Goal: Transaction & Acquisition: Purchase product/service

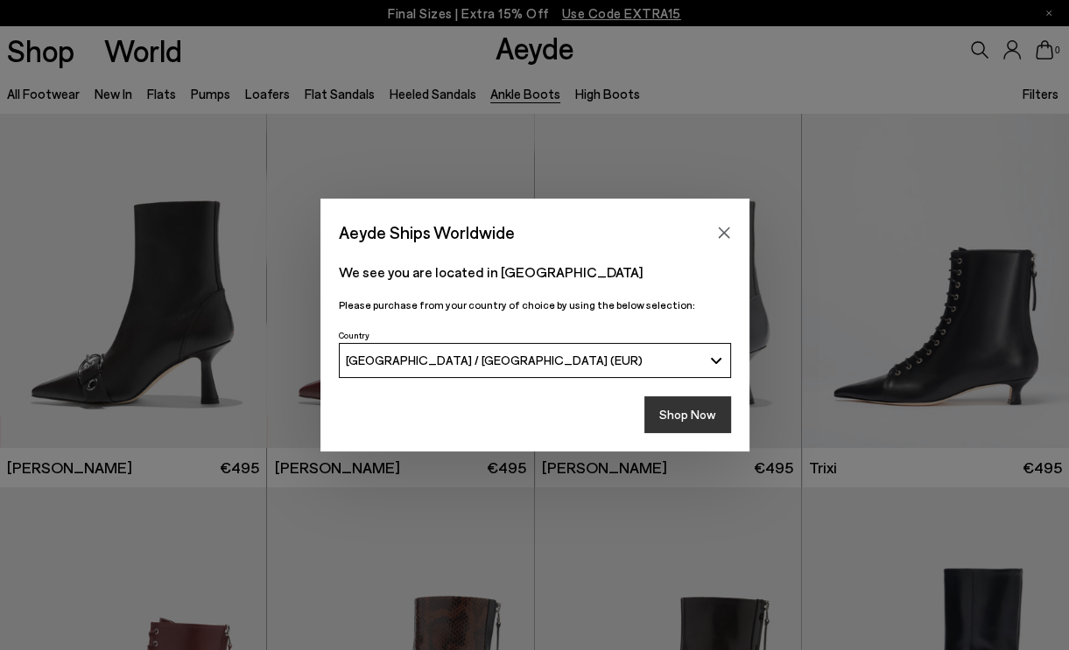
click at [689, 412] on button "Shop Now" at bounding box center [687, 414] width 87 height 37
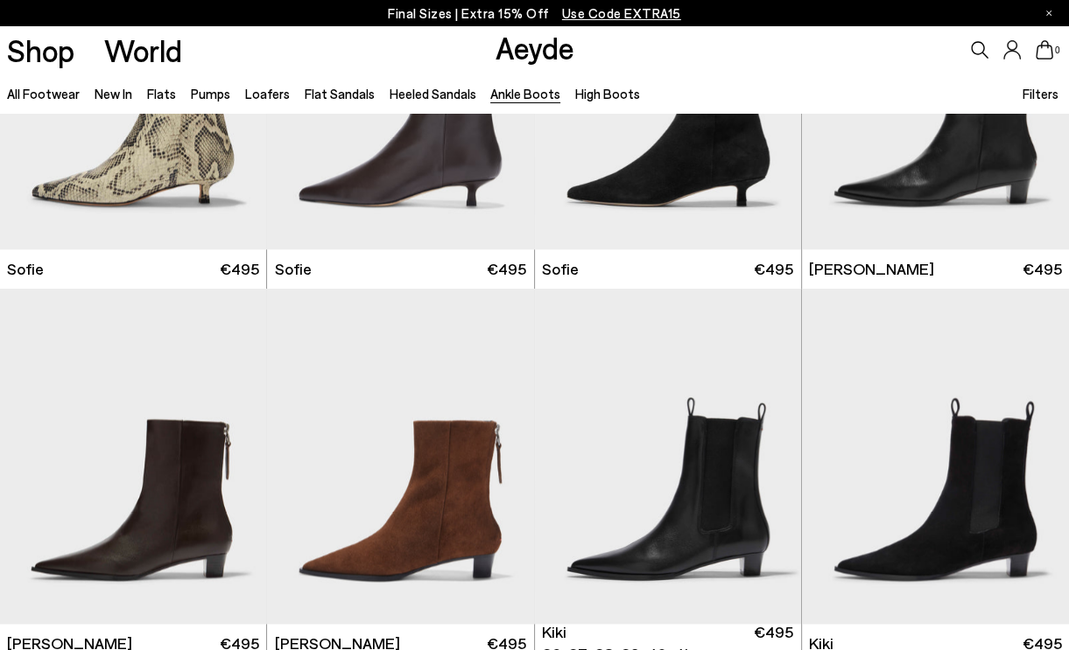
scroll to position [1750, 0]
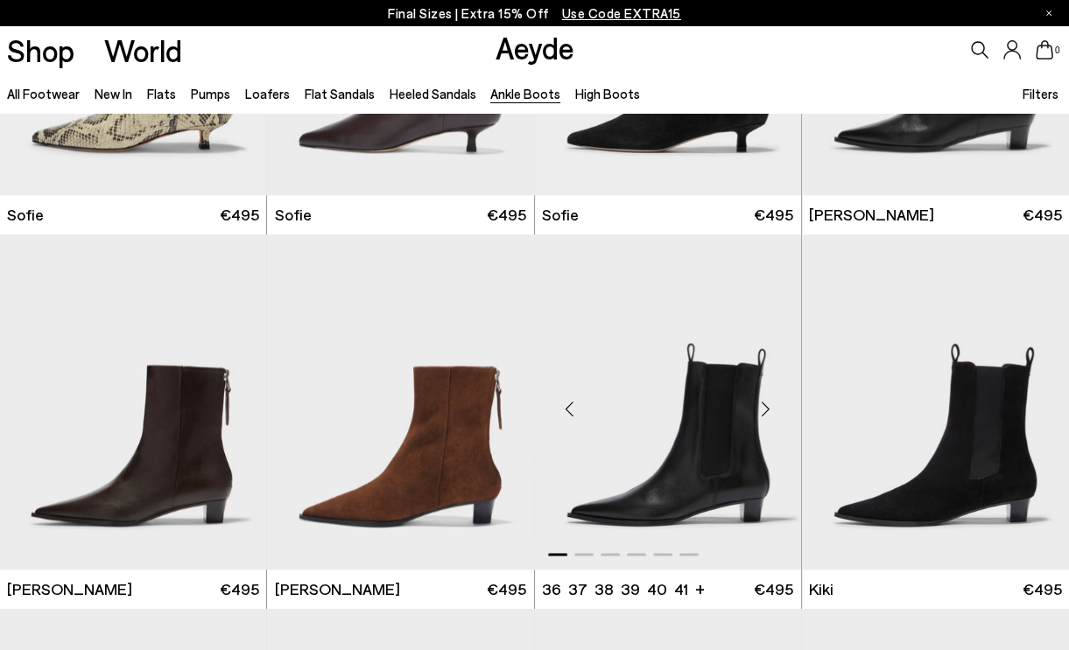
click at [763, 413] on div "Next slide" at bounding box center [766, 408] width 53 height 53
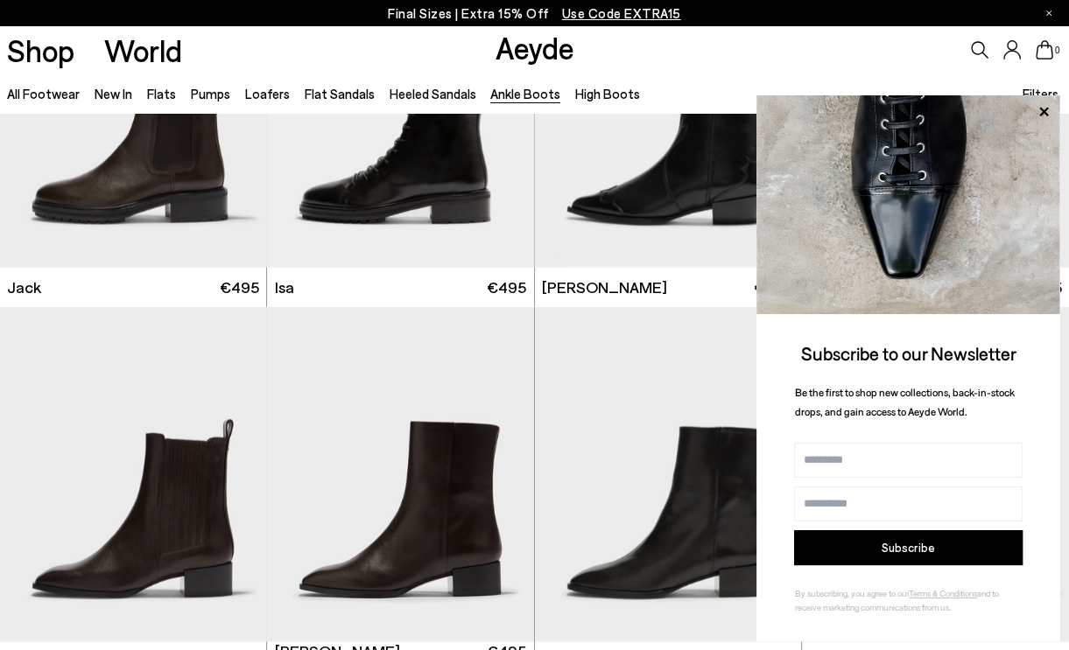
scroll to position [2976, 0]
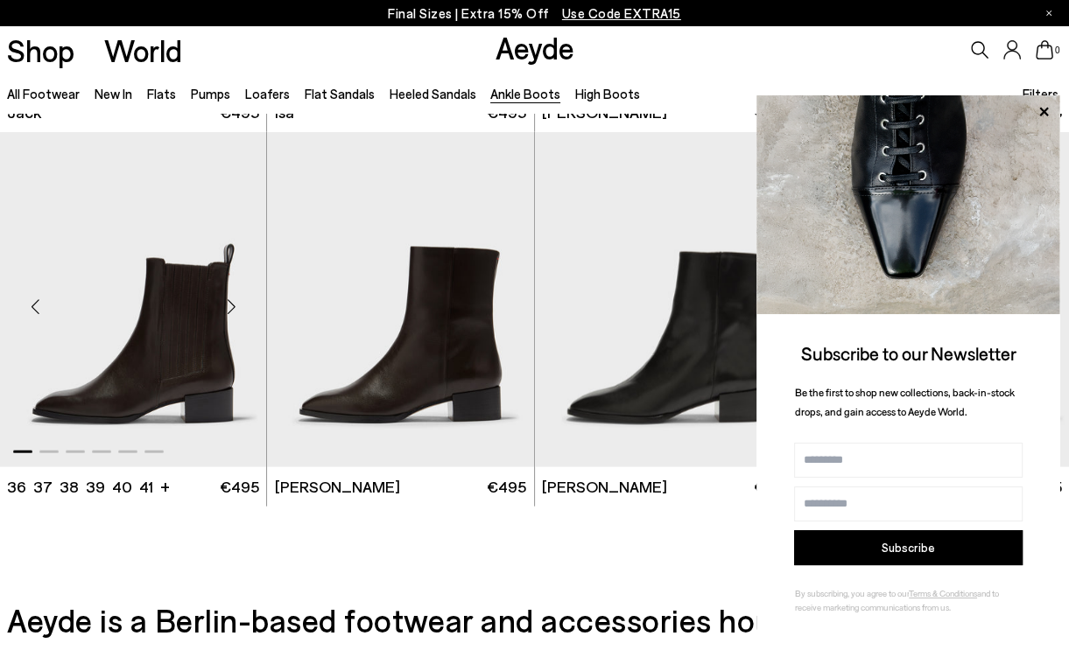
click at [147, 388] on img "1 / 6" at bounding box center [133, 299] width 267 height 335
click at [1041, 106] on icon at bounding box center [1043, 112] width 23 height 23
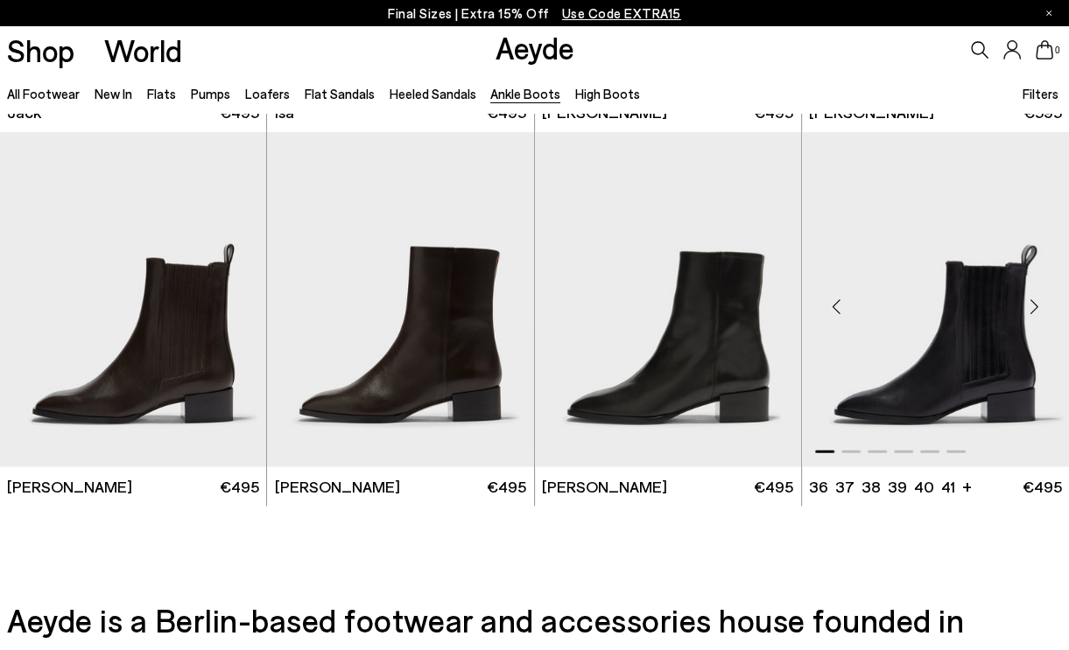
click at [965, 373] on img "1 / 6" at bounding box center [935, 299] width 267 height 335
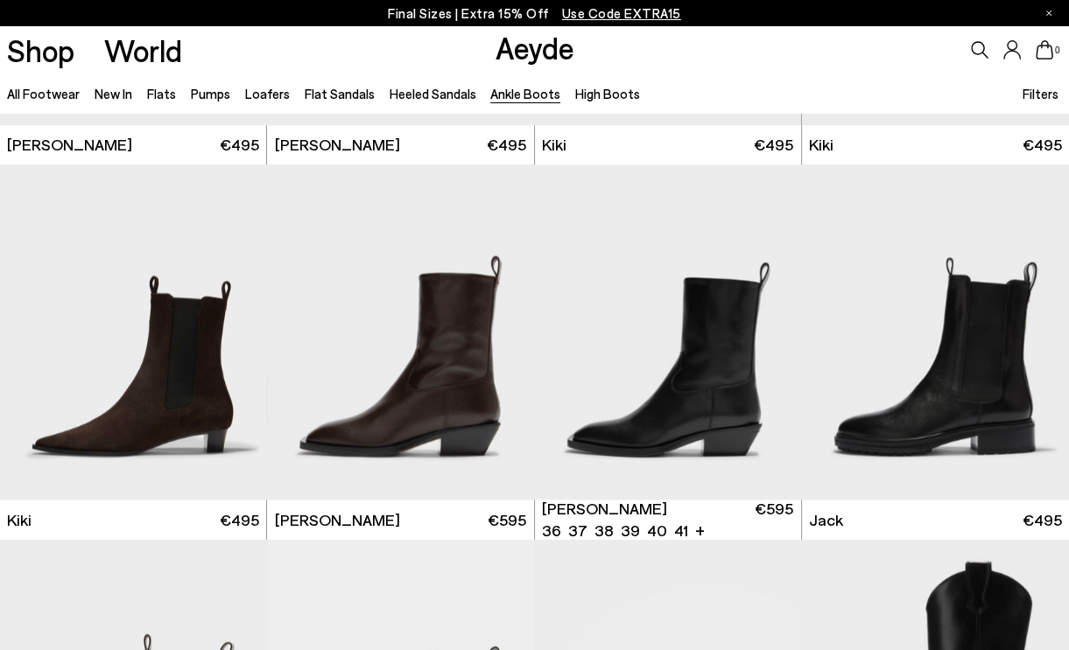
scroll to position [2276, 0]
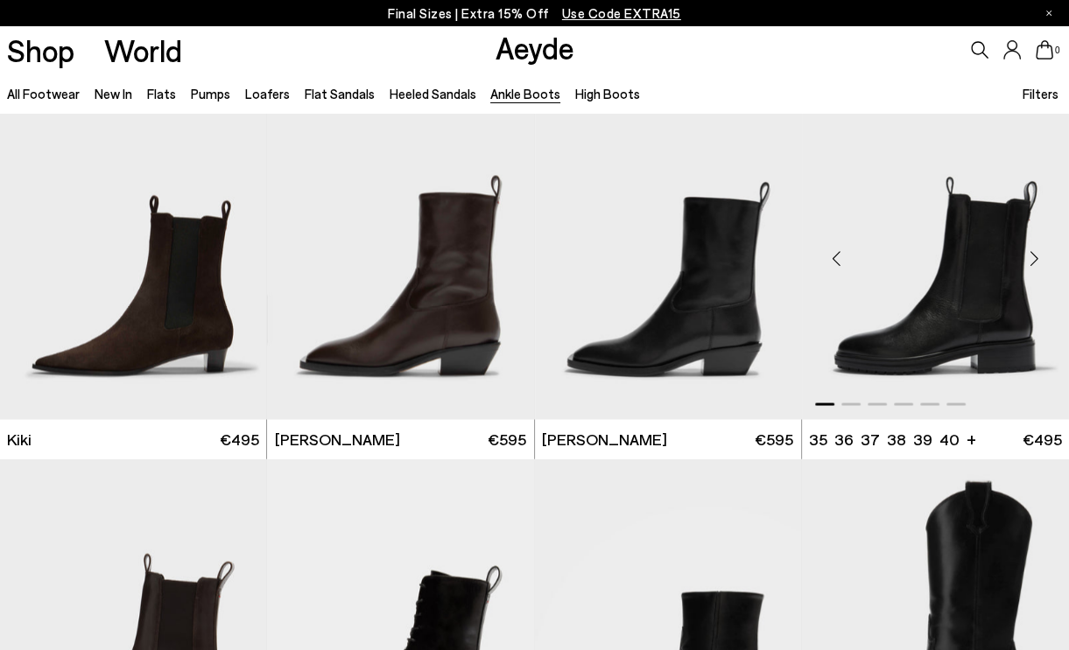
click at [898, 258] on img "1 / 6" at bounding box center [935, 251] width 267 height 335
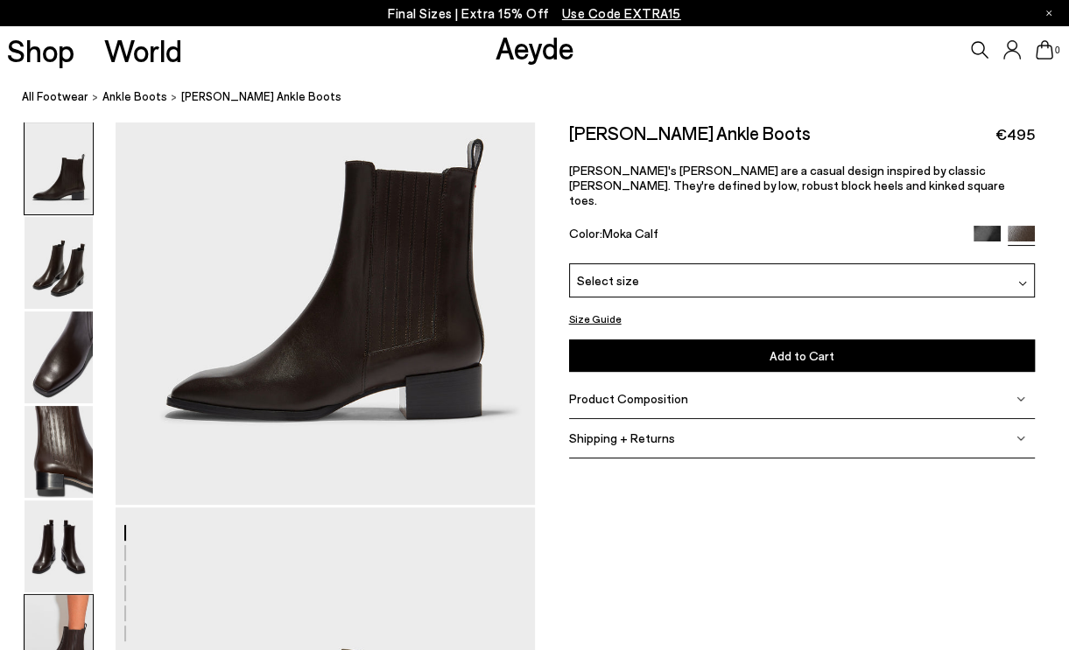
click at [27, 621] on img at bounding box center [59, 641] width 68 height 92
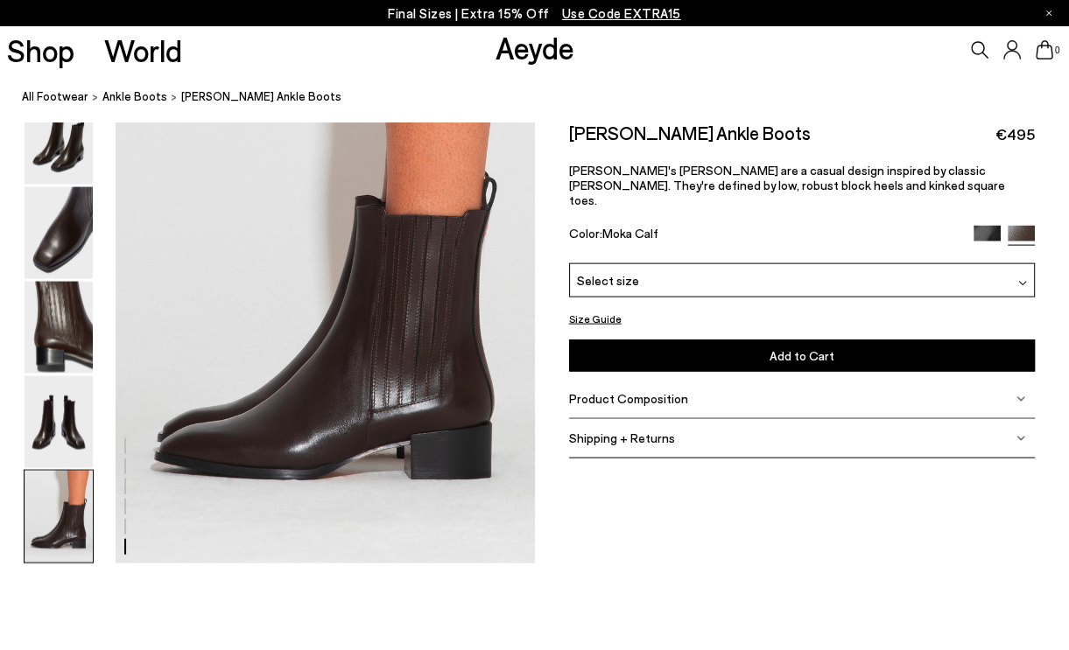
scroll to position [2926, 0]
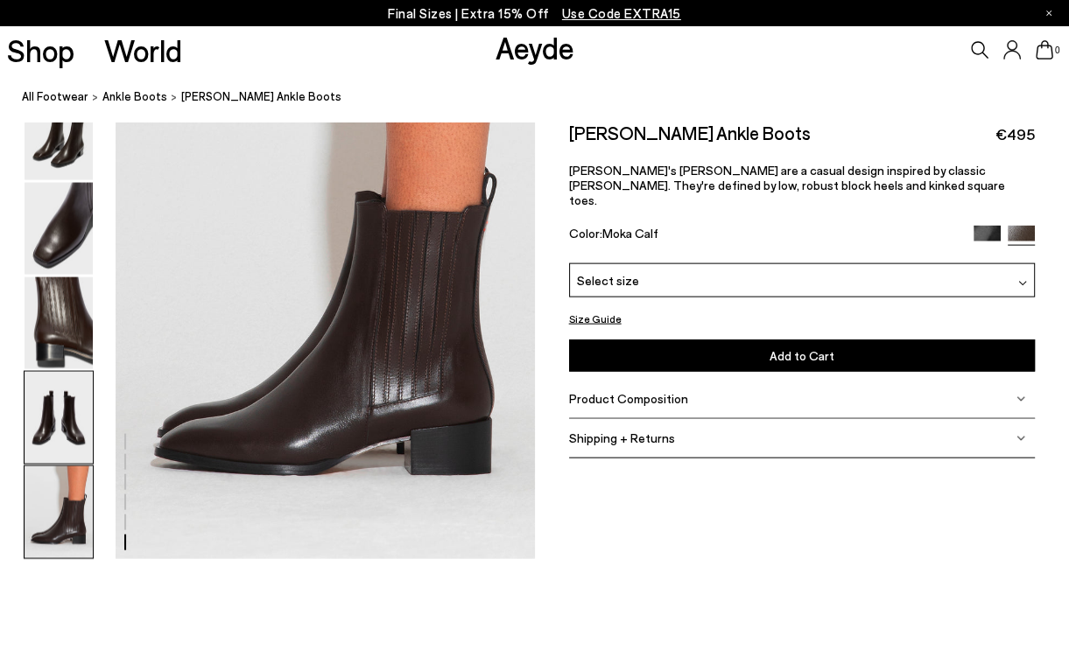
click at [45, 416] on img at bounding box center [59, 418] width 68 height 92
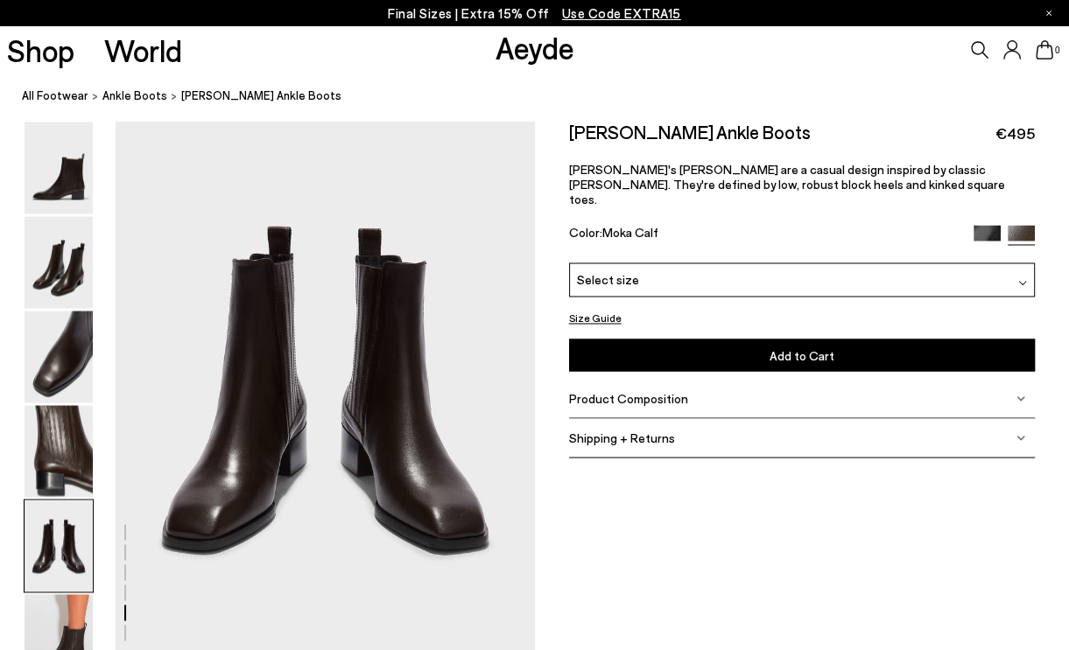
scroll to position [2245, 0]
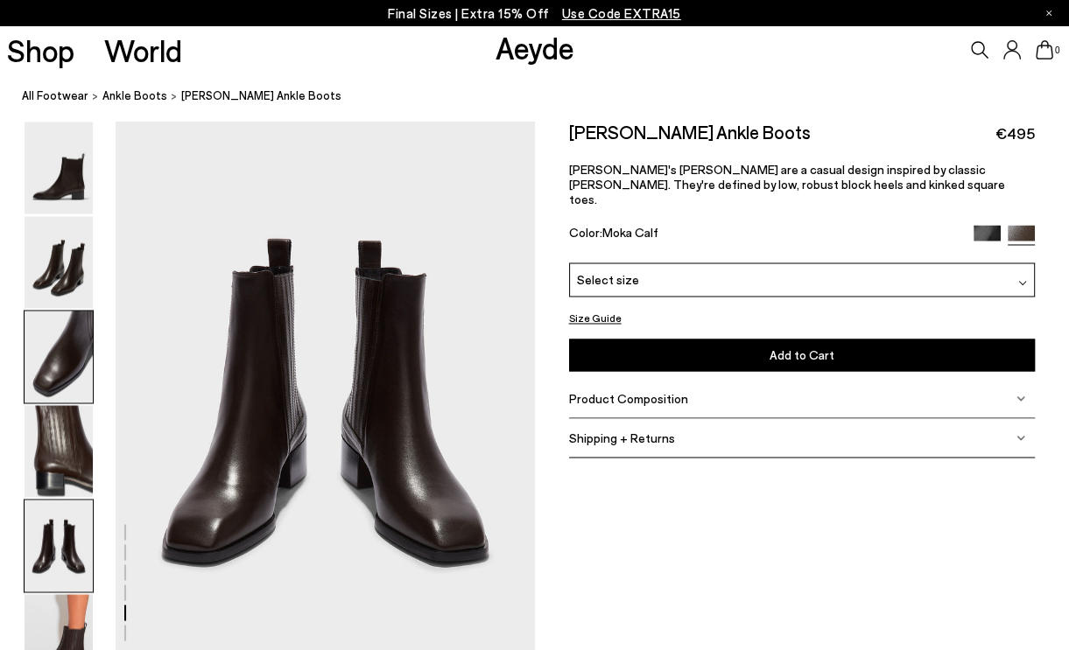
click at [66, 359] on img at bounding box center [59, 358] width 68 height 92
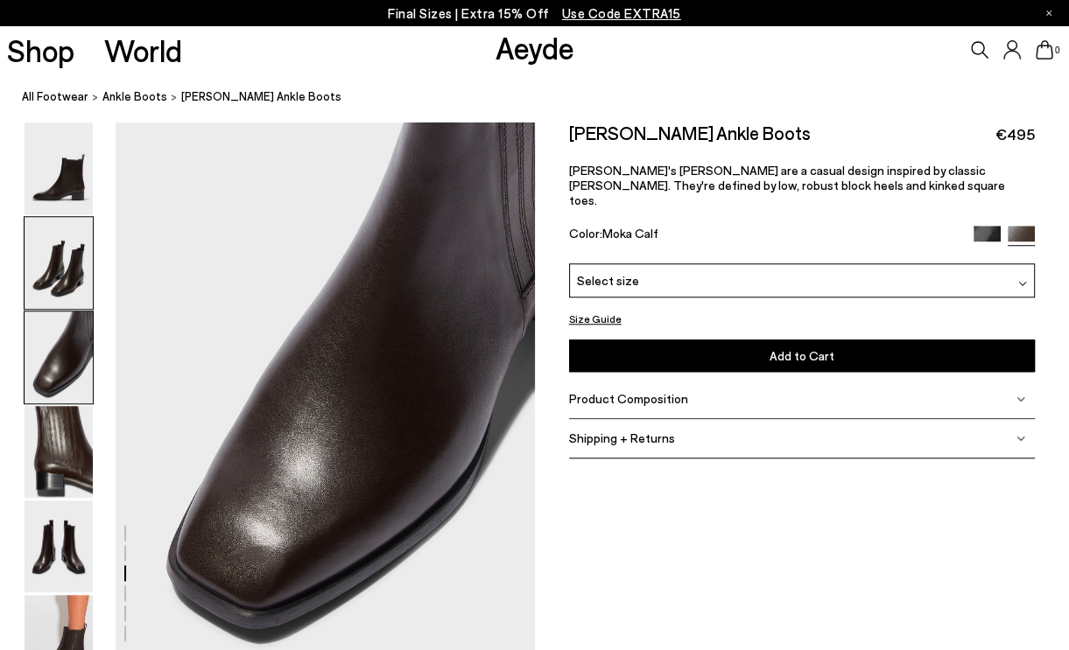
click at [60, 297] on img at bounding box center [59, 263] width 68 height 92
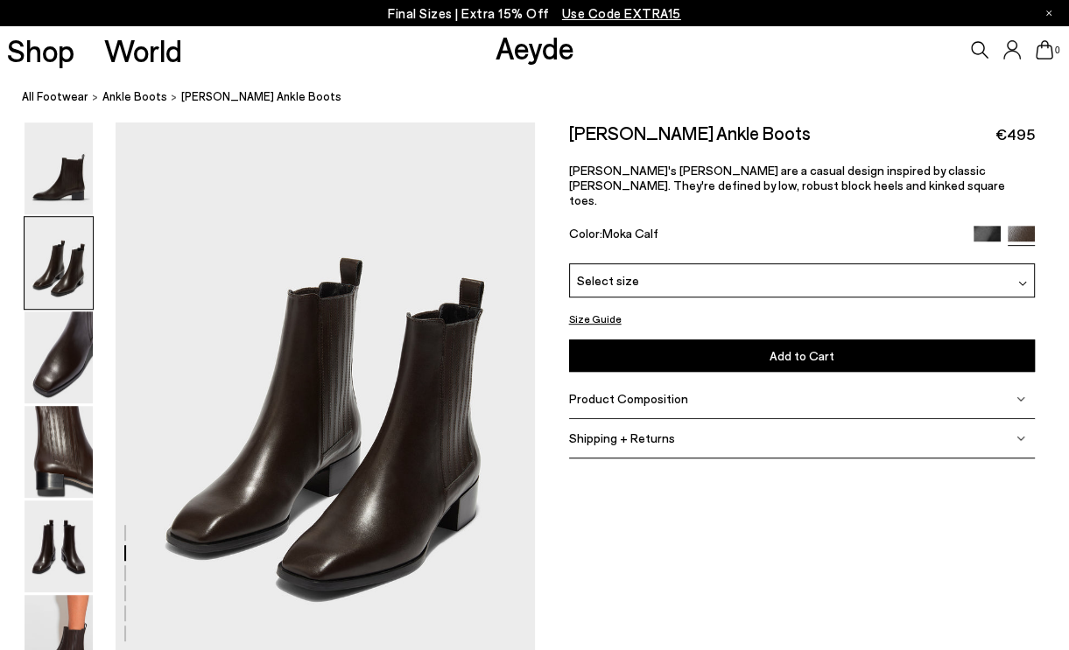
scroll to position [562, 0]
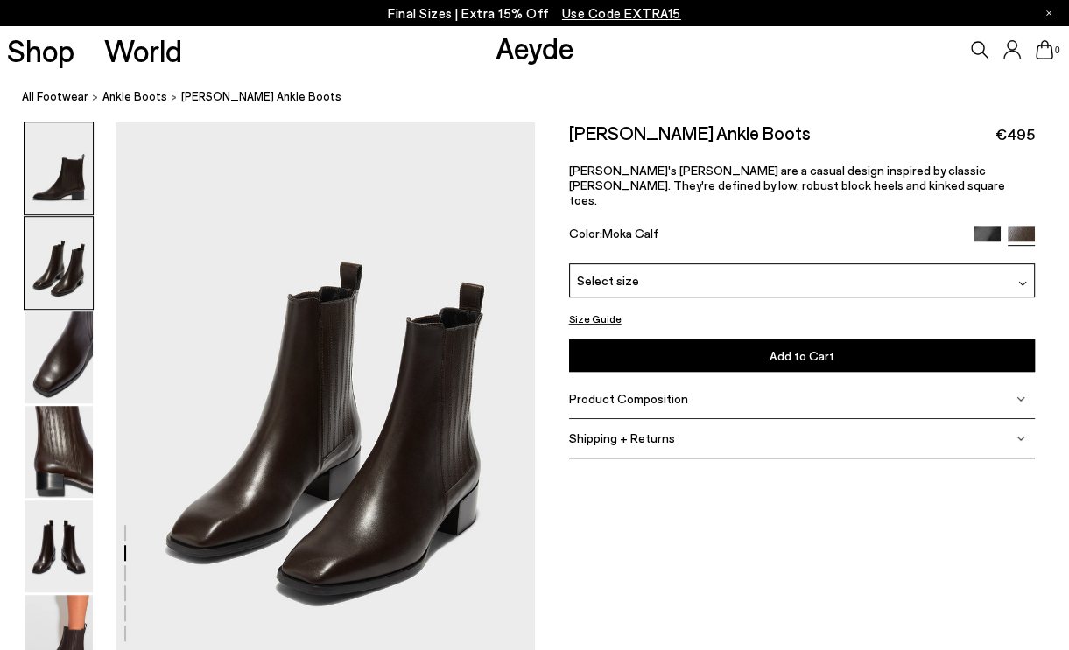
click at [79, 162] on img at bounding box center [59, 169] width 68 height 92
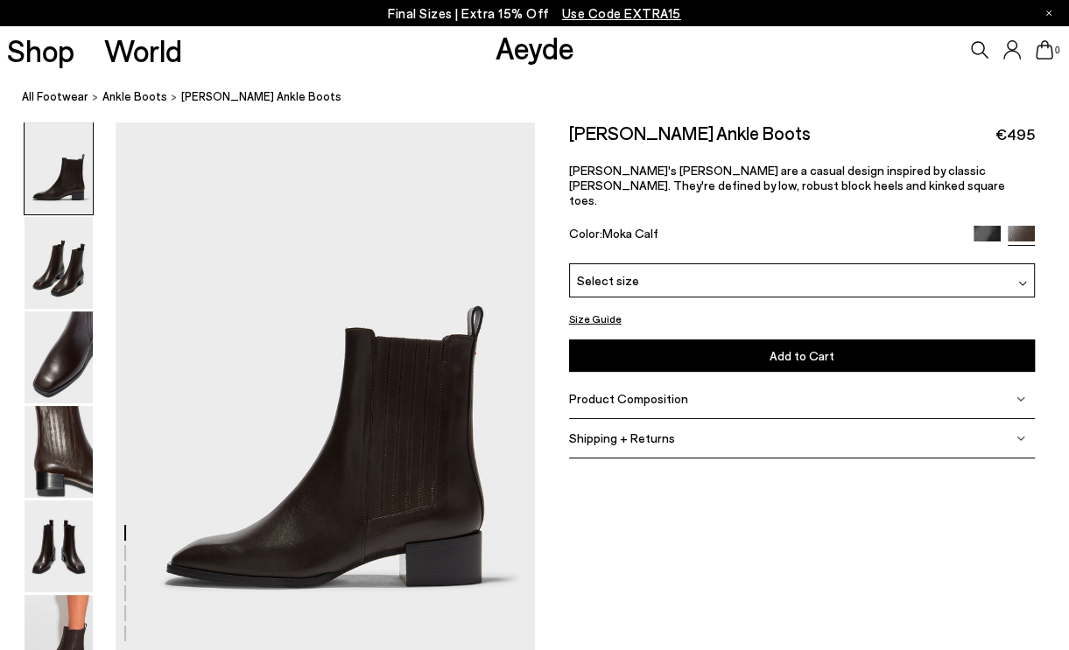
scroll to position [0, 0]
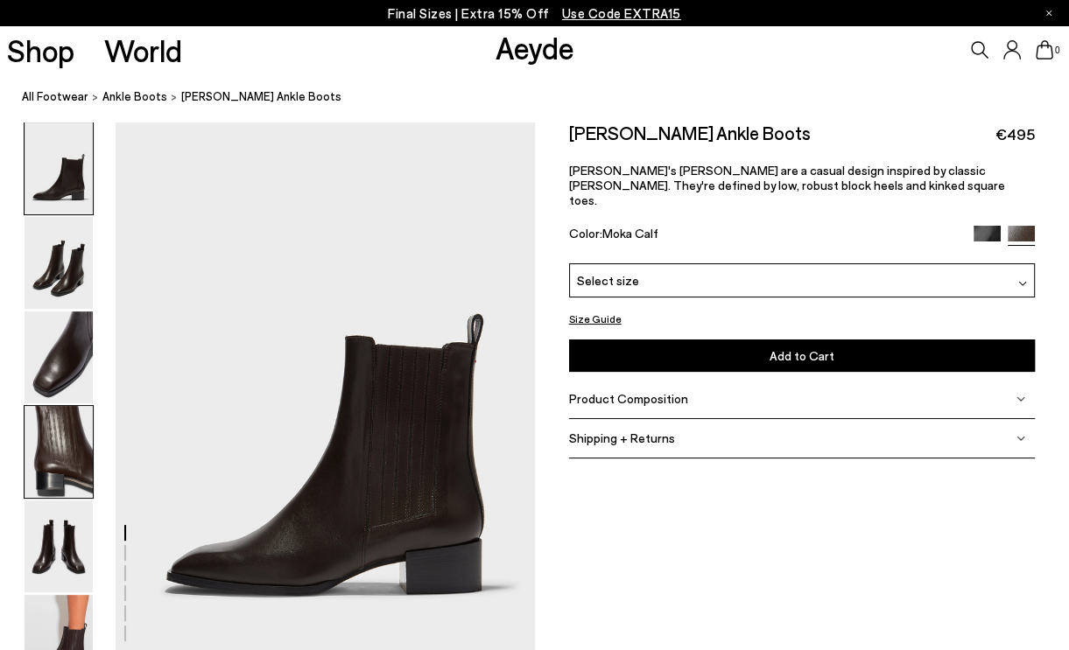
click at [71, 472] on img at bounding box center [59, 452] width 68 height 92
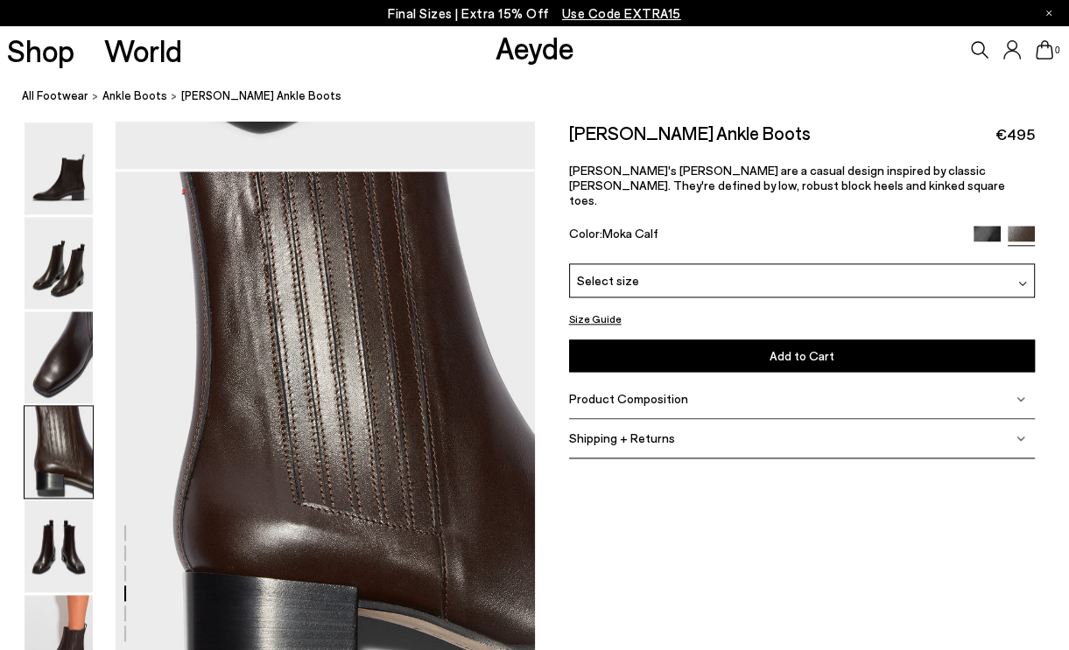
scroll to position [1684, 0]
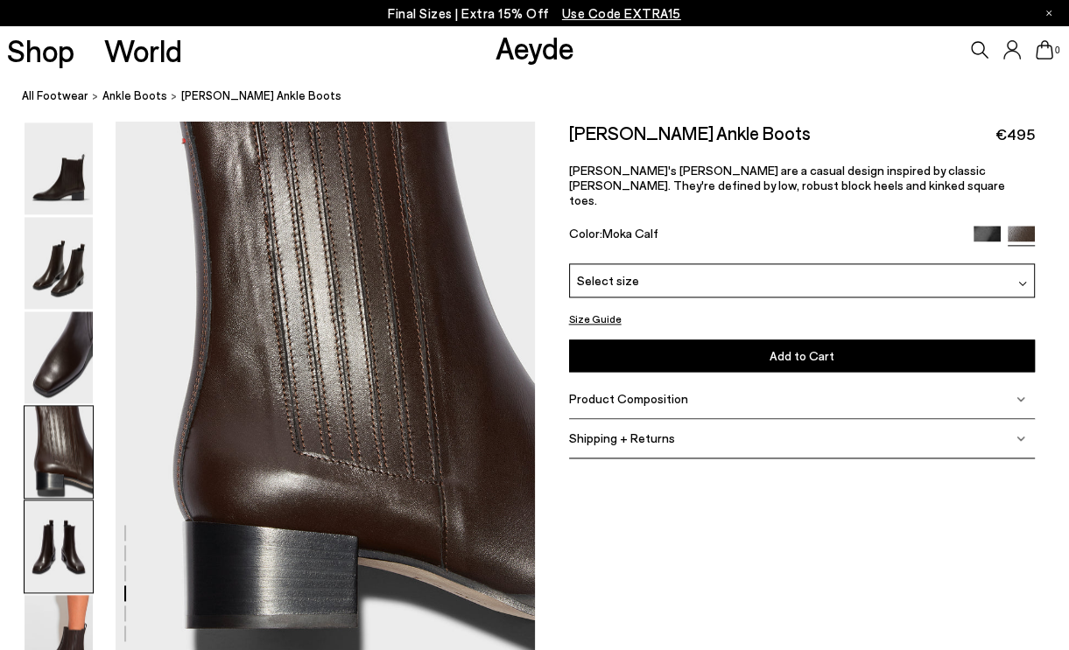
click at [52, 584] on img at bounding box center [59, 547] width 68 height 92
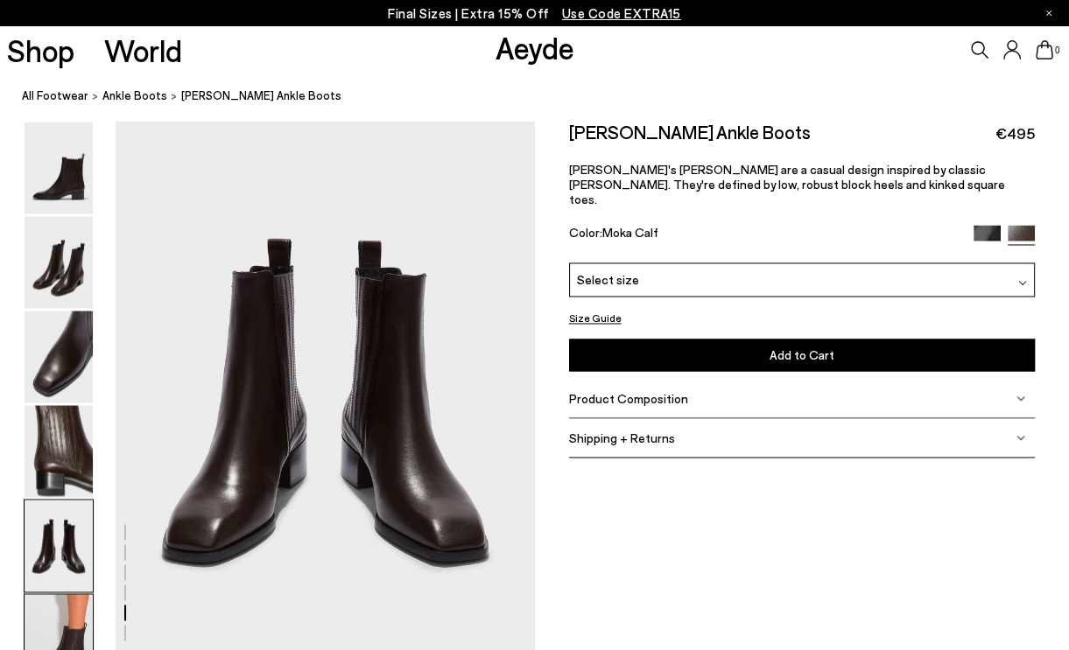
click at [51, 607] on img at bounding box center [59, 641] width 68 height 92
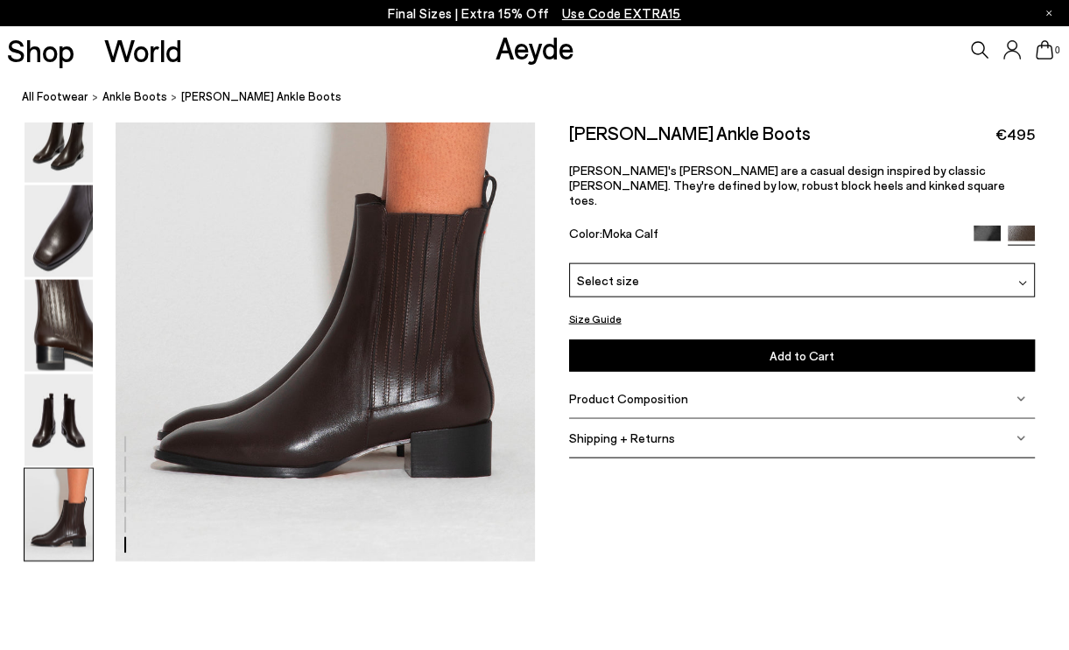
scroll to position [2926, 0]
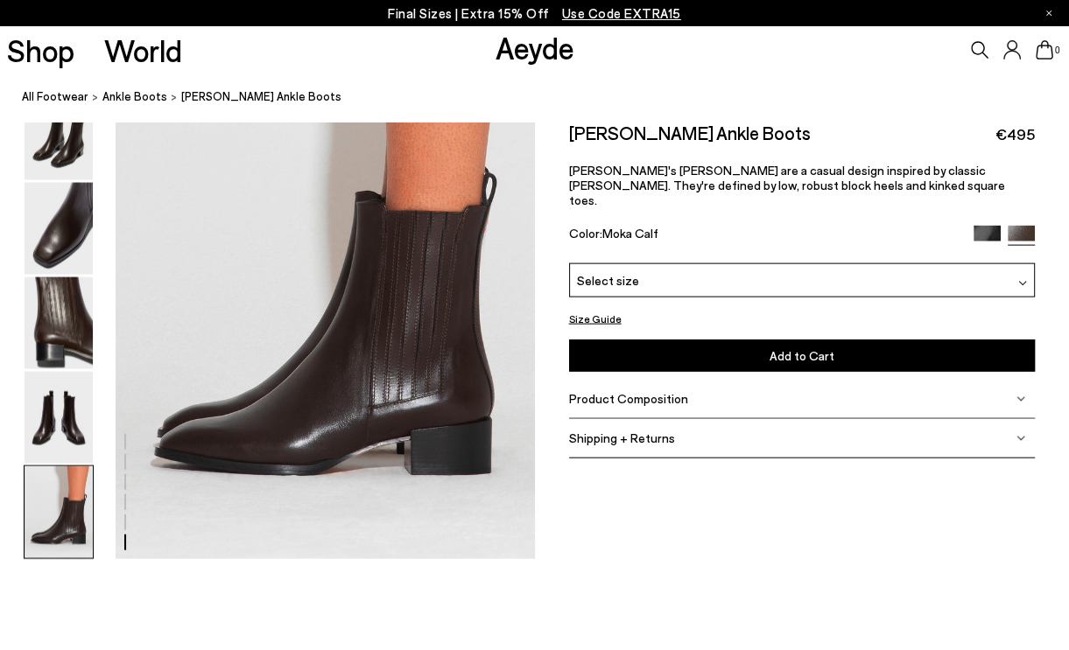
click at [792, 263] on div "Select size" at bounding box center [802, 280] width 466 height 34
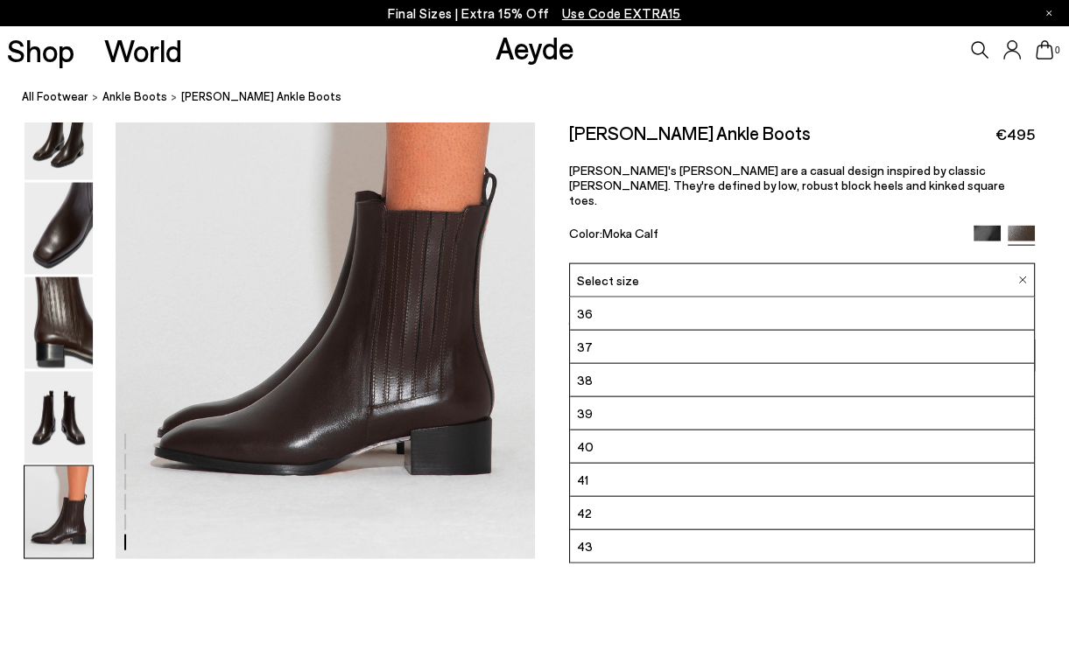
click at [646, 505] on li "42" at bounding box center [802, 513] width 464 height 33
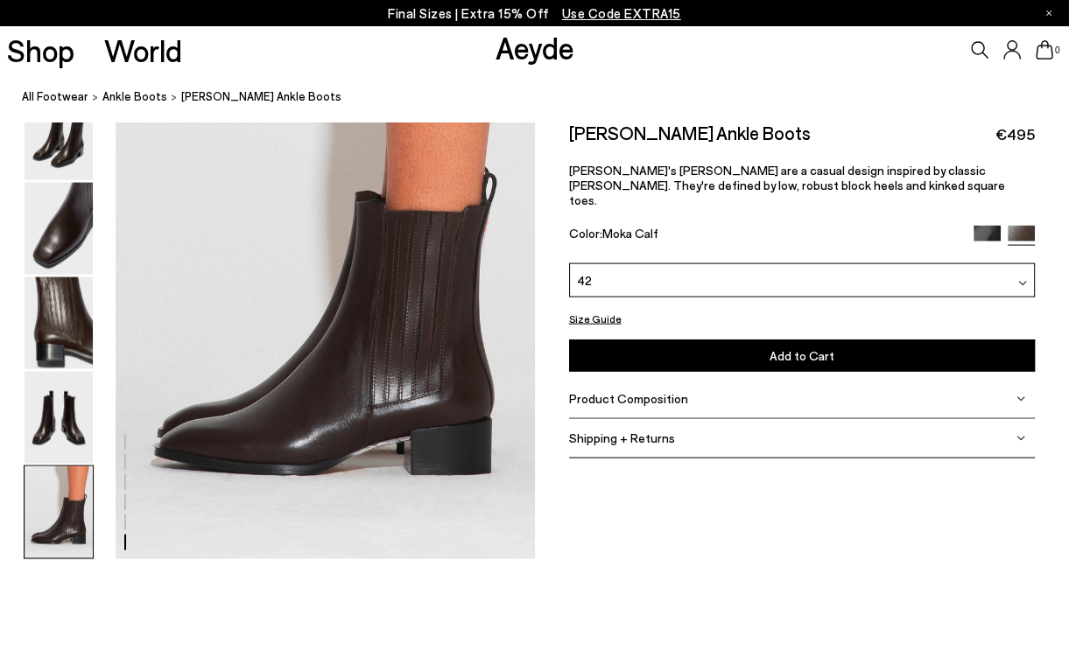
click at [620, 267] on div "42" at bounding box center [802, 280] width 466 height 34
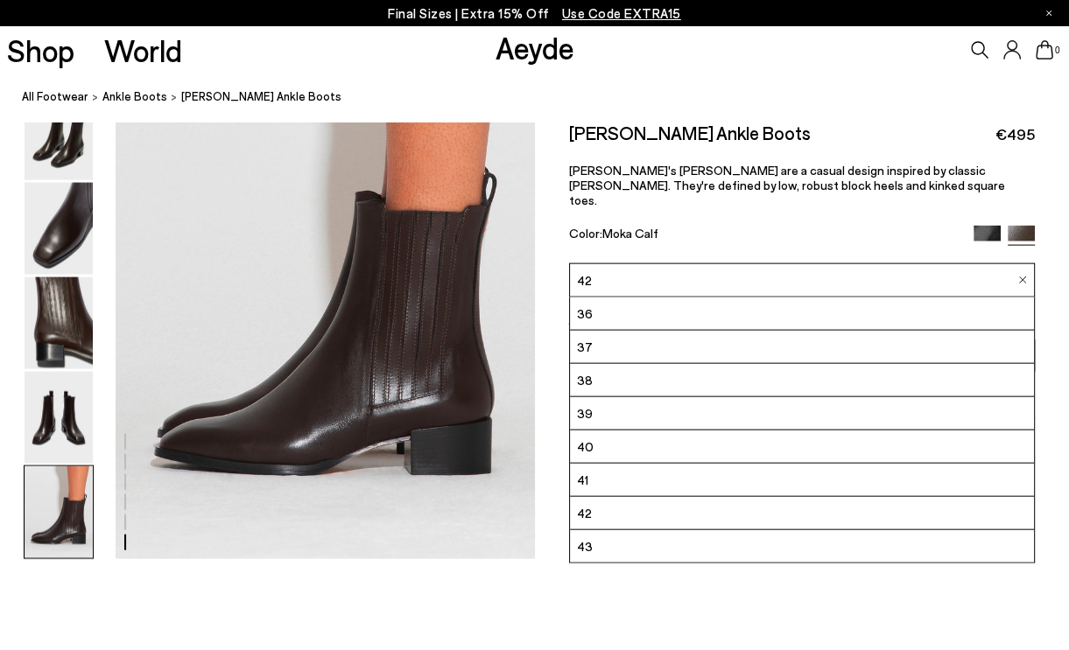
click at [603, 530] on li "43" at bounding box center [802, 546] width 464 height 33
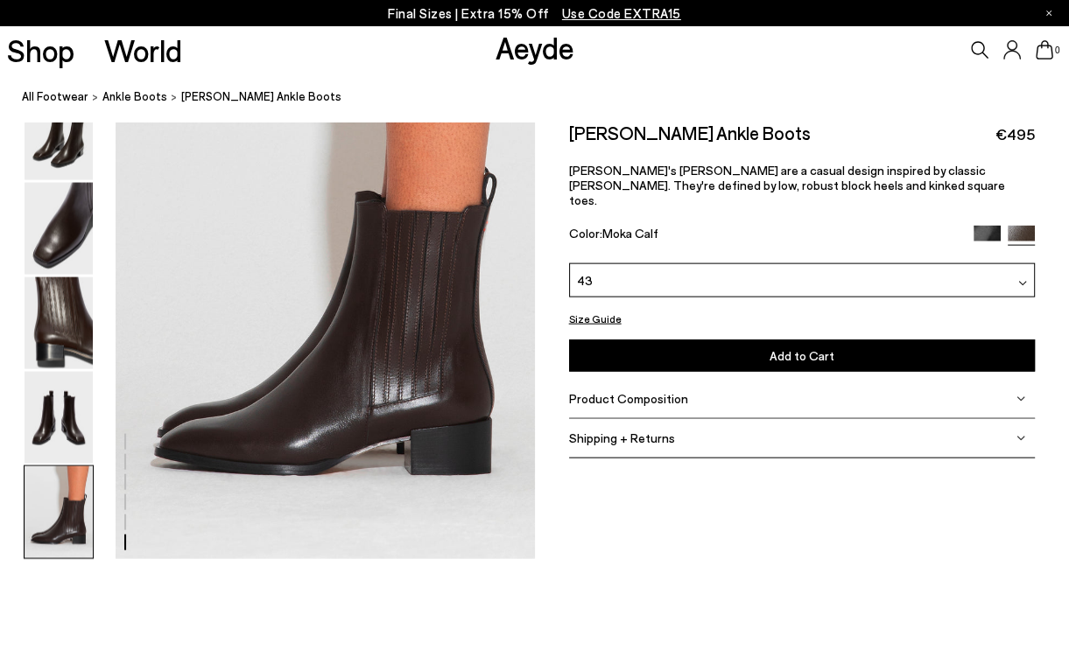
click at [612, 307] on button "Size Guide" at bounding box center [595, 318] width 53 height 22
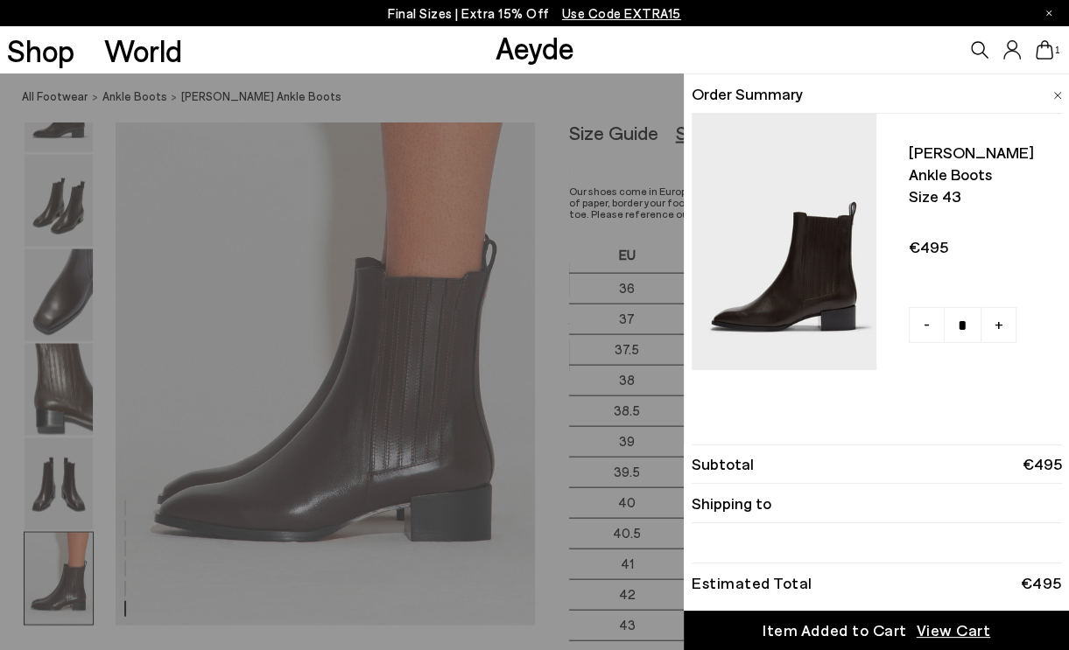
scroll to position [2838, 0]
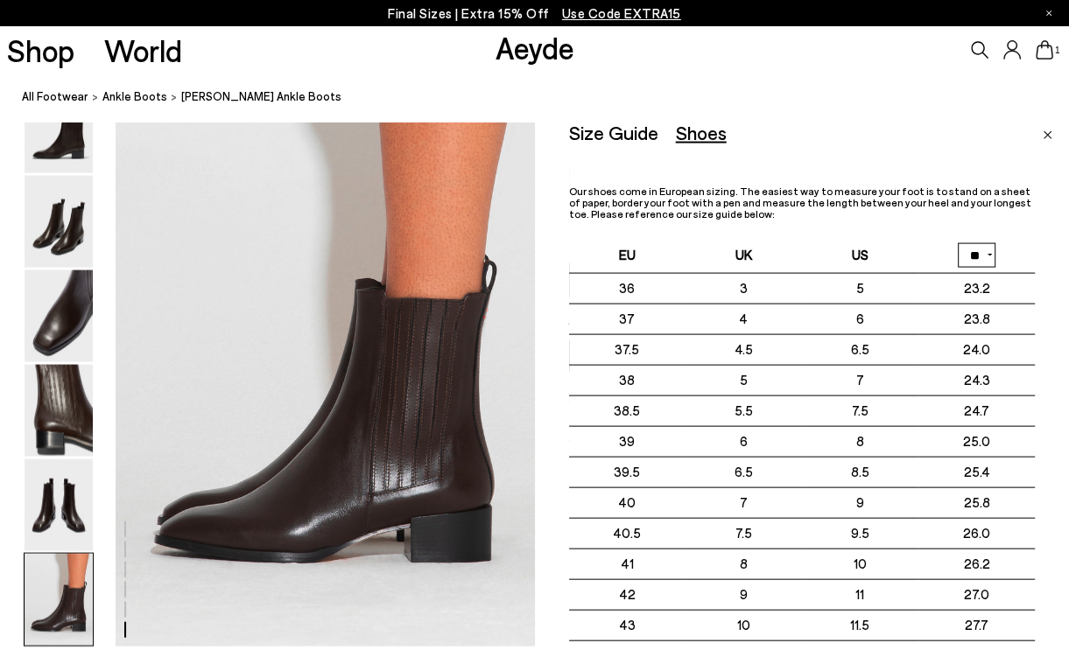
click at [1034, 138] on div "Size Guide Shoes Belt Our shoes come in European sizing. The easiest way to mea…" at bounding box center [819, 447] width 500 height 650
click at [1048, 133] on img "Close" at bounding box center [1047, 135] width 10 height 9
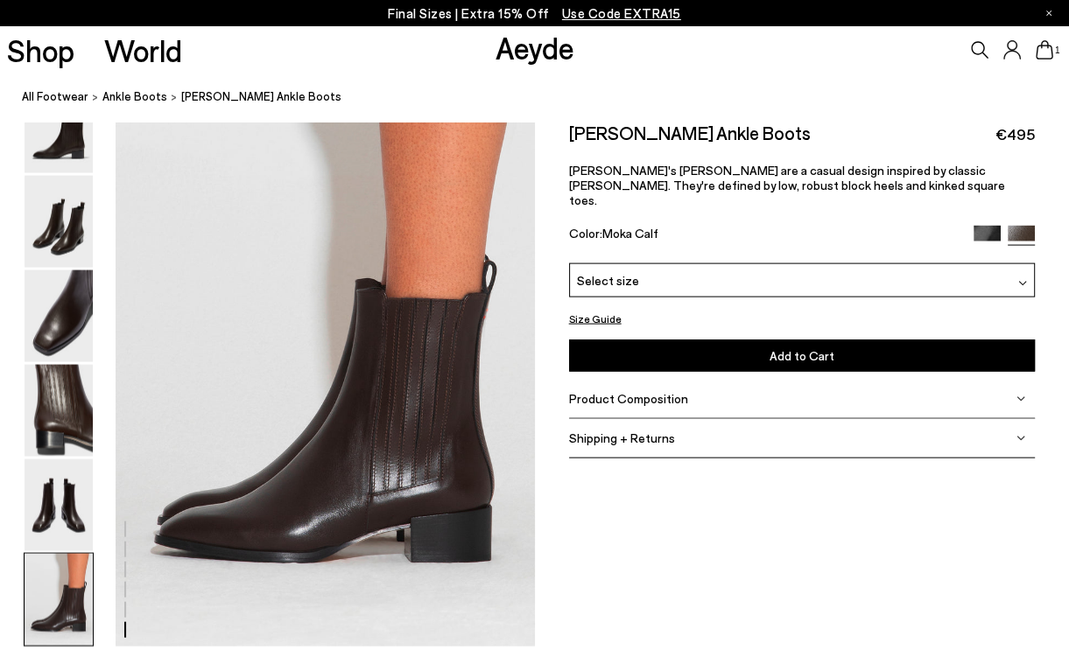
click at [982, 225] on img at bounding box center [986, 238] width 27 height 27
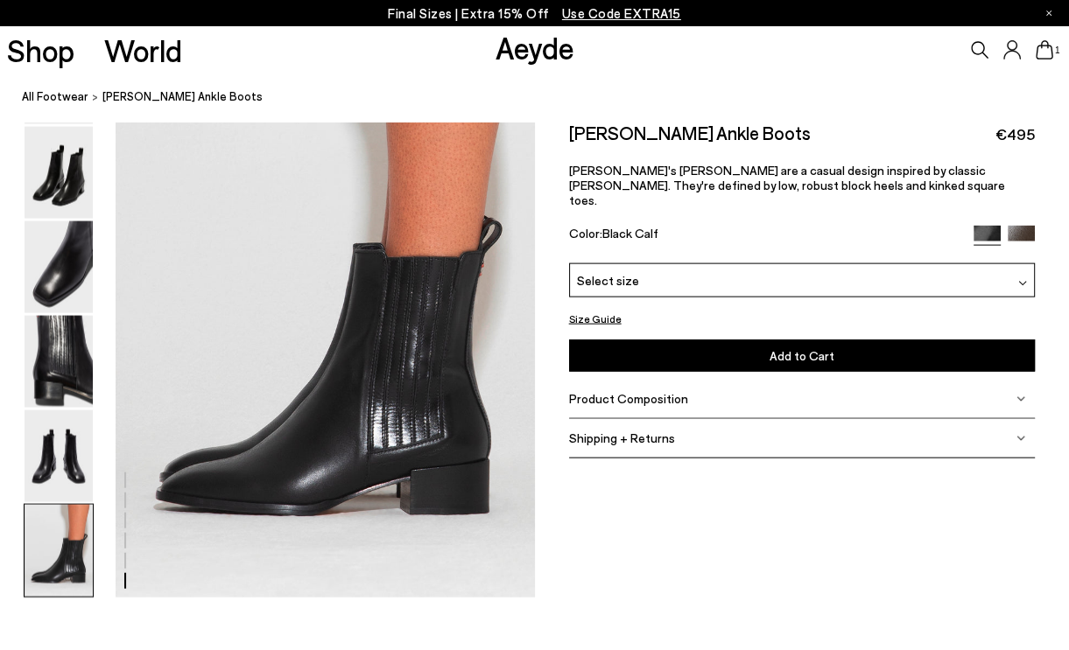
scroll to position [2888, 0]
click at [1025, 225] on img at bounding box center [1020, 238] width 27 height 27
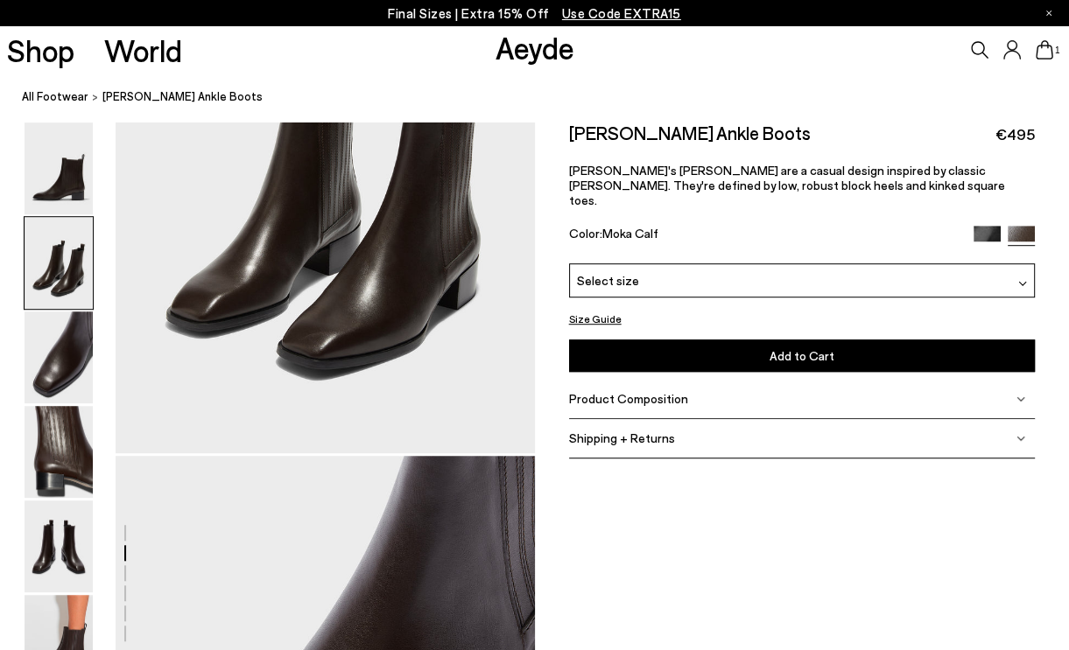
scroll to position [525, 0]
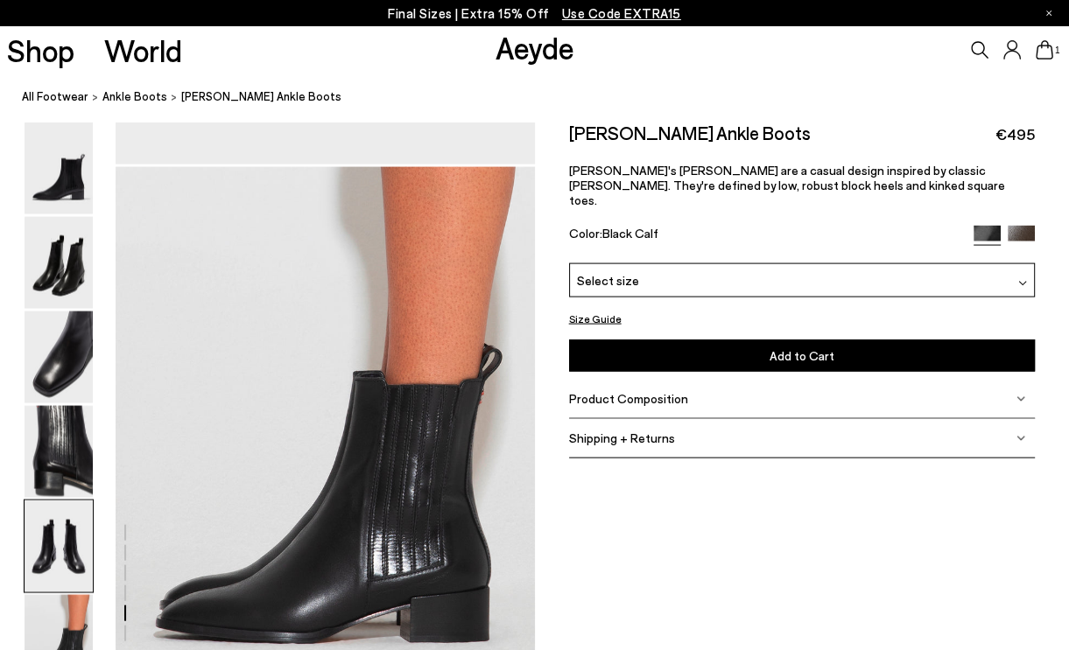
scroll to position [2801, 0]
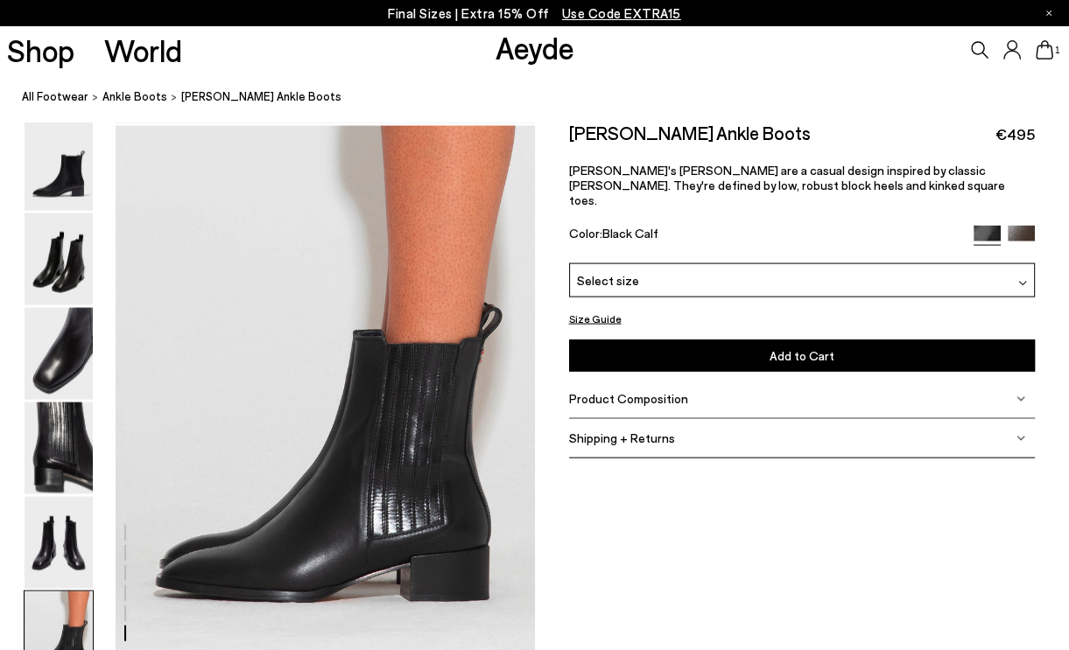
click at [667, 268] on div "Select size" at bounding box center [802, 280] width 466 height 34
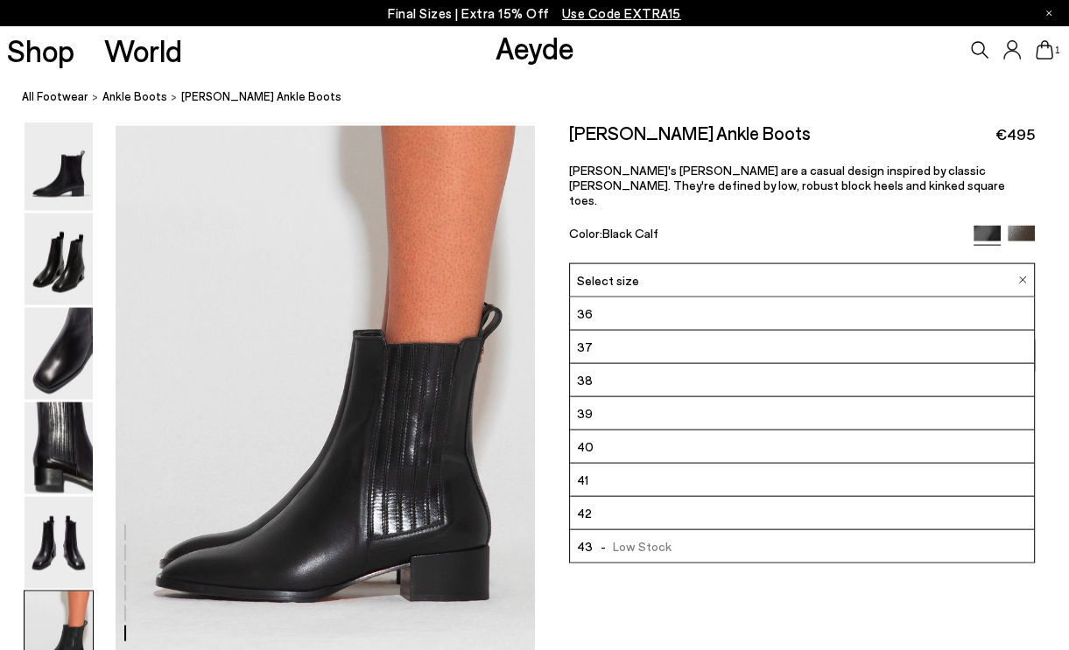
click at [672, 497] on li "42" at bounding box center [802, 513] width 464 height 33
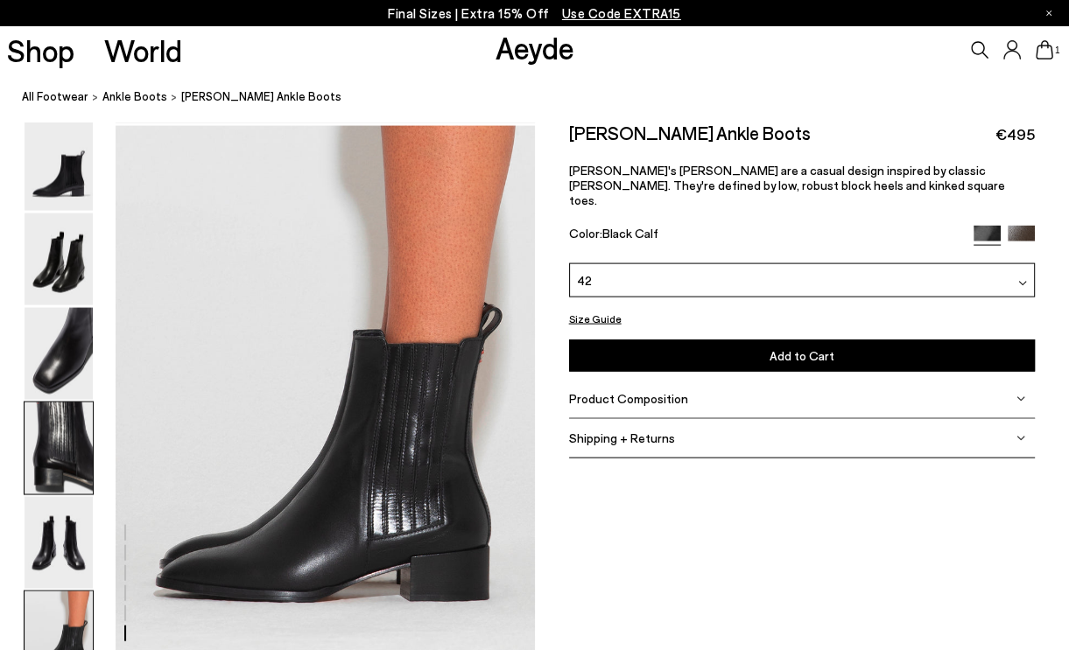
click at [73, 478] on img at bounding box center [59, 449] width 68 height 92
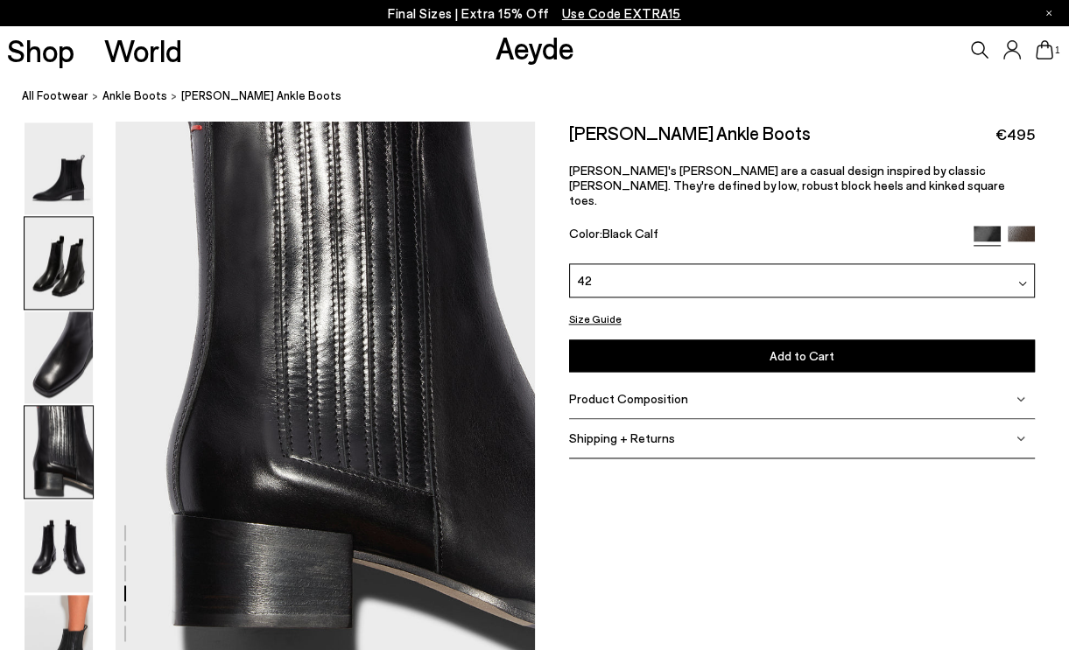
click at [65, 282] on img at bounding box center [59, 263] width 68 height 92
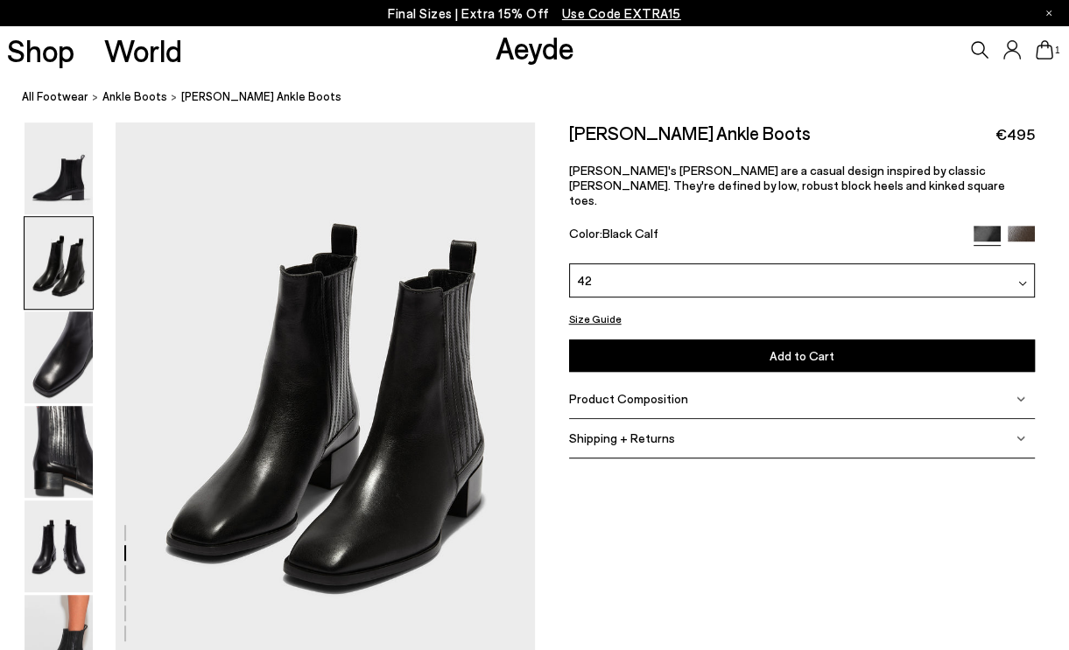
scroll to position [562, 0]
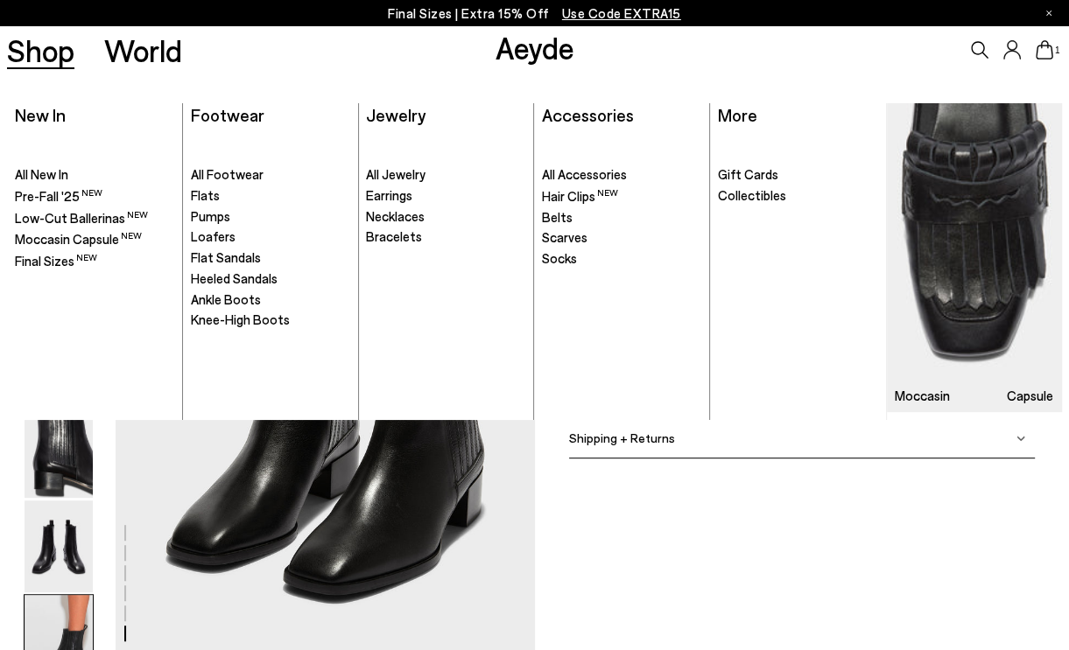
scroll to position [2801, 0]
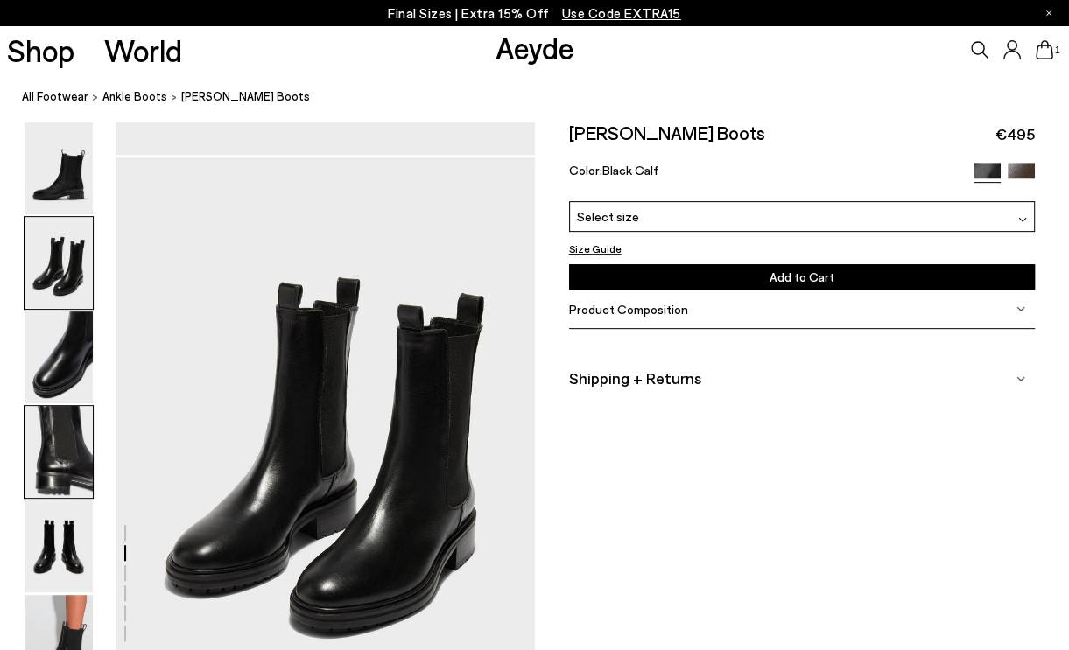
click at [57, 455] on img at bounding box center [59, 452] width 68 height 92
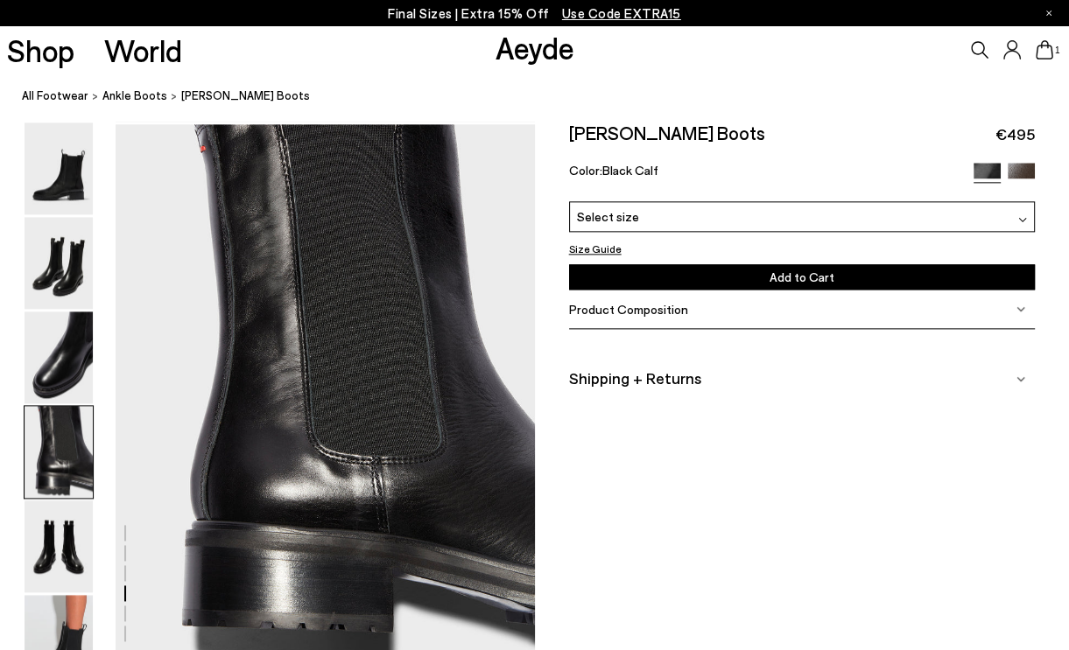
scroll to position [1684, 0]
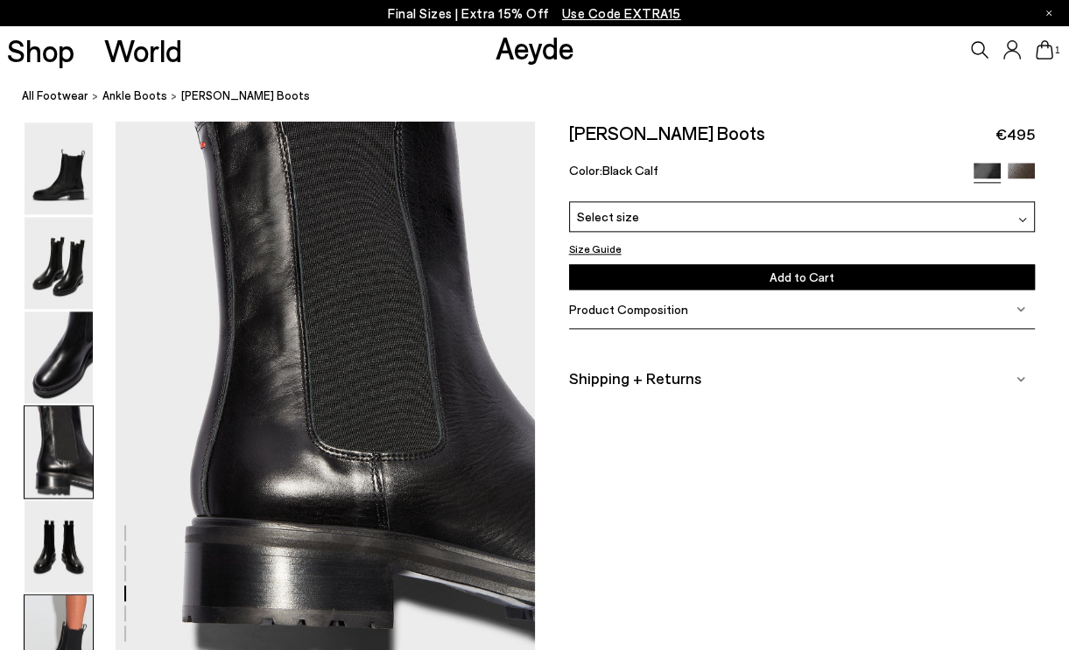
click at [52, 617] on img at bounding box center [59, 641] width 68 height 92
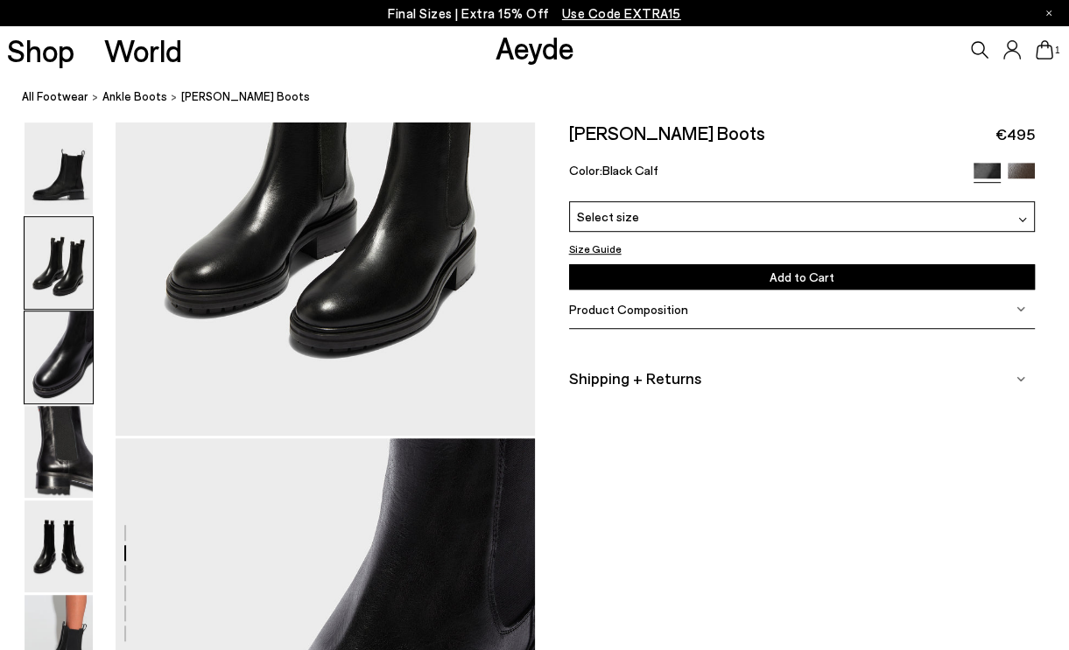
scroll to position [650, 0]
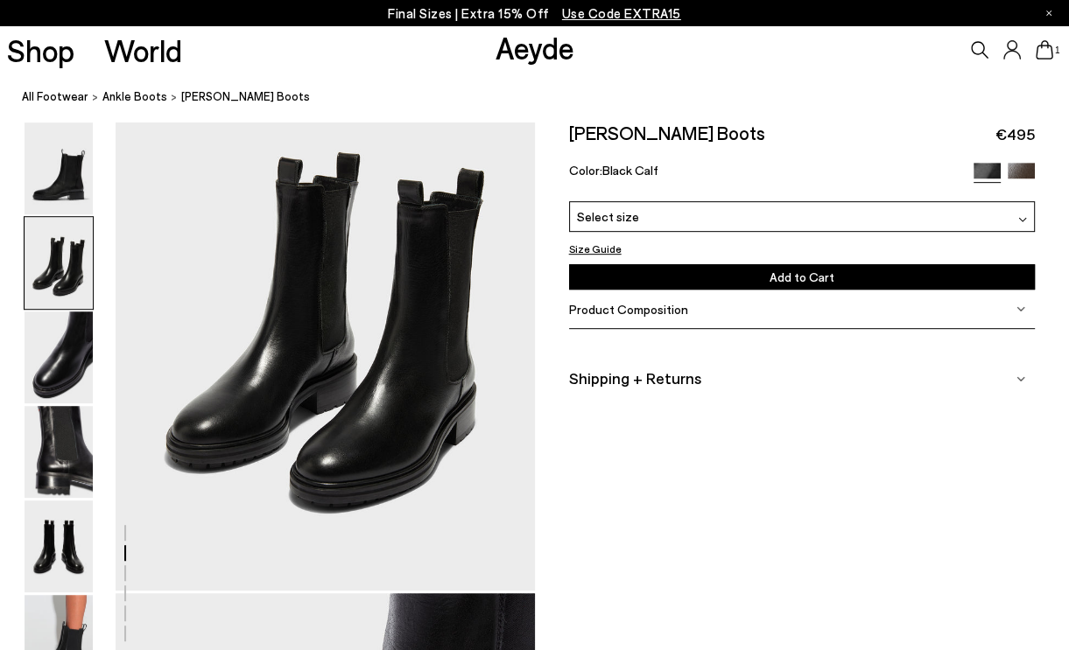
click at [580, 212] on span "Select size" at bounding box center [608, 216] width 62 height 15
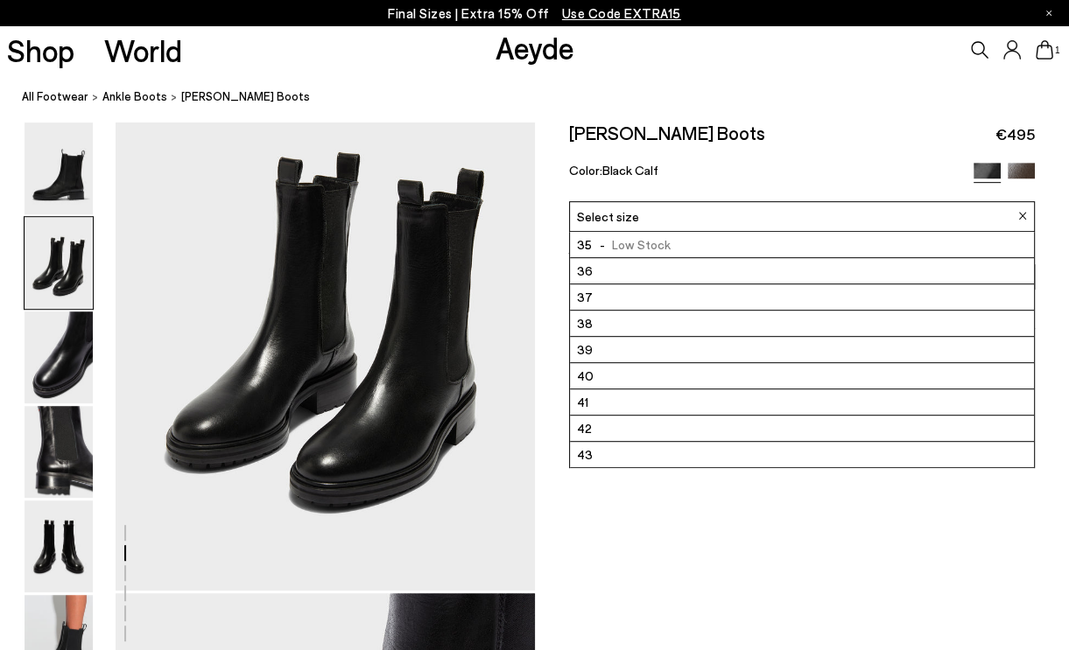
click at [582, 448] on span "43" at bounding box center [585, 453] width 16 height 15
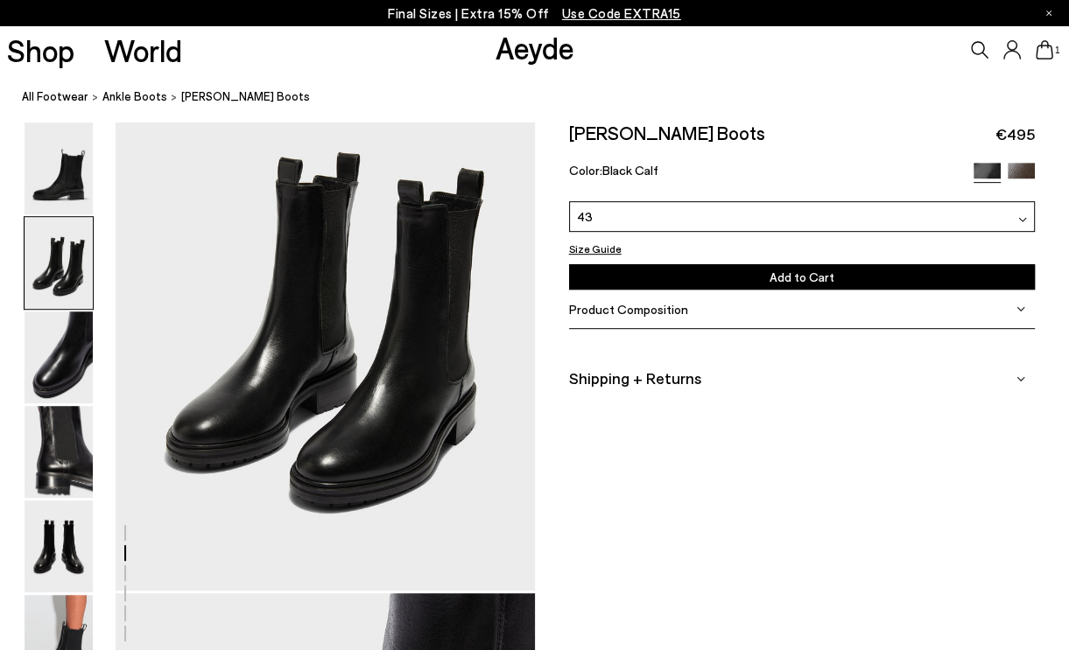
click at [752, 291] on div "Product Composition" at bounding box center [802, 309] width 466 height 39
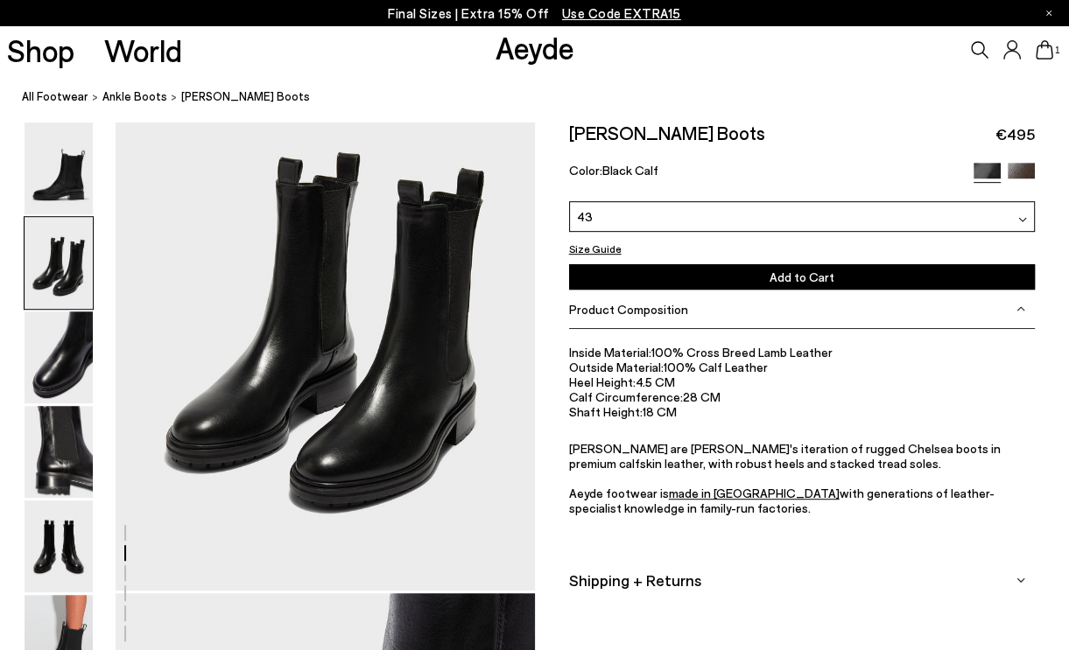
click at [763, 270] on button "Add to Cart Select a Size First" at bounding box center [802, 276] width 466 height 25
click at [1048, 47] on icon at bounding box center [1044, 49] width 18 height 19
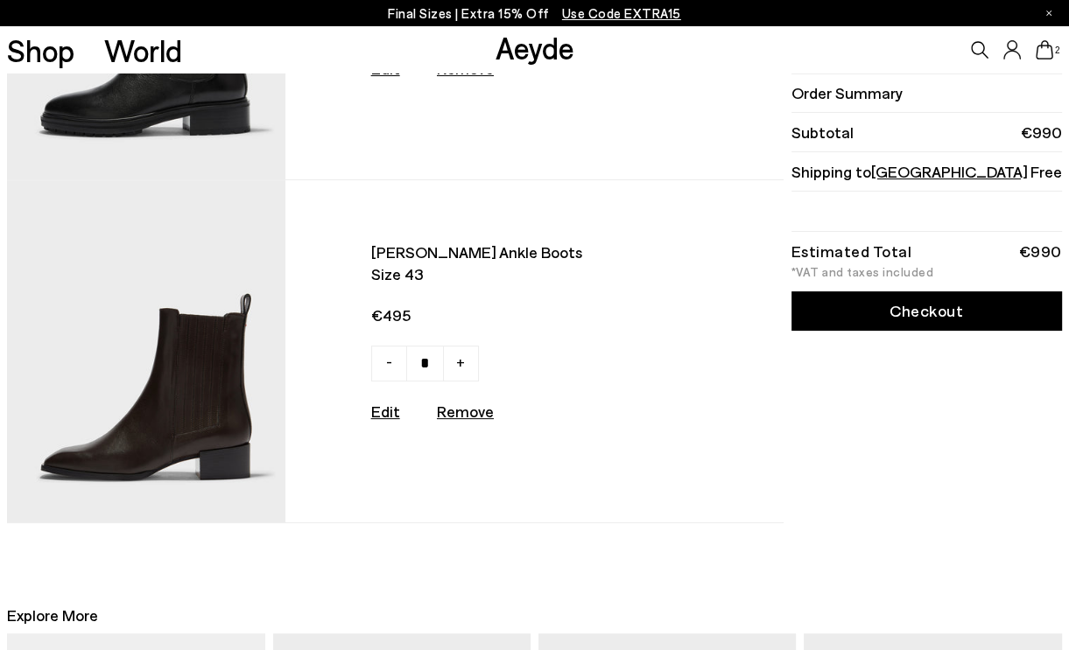
scroll to position [263, 0]
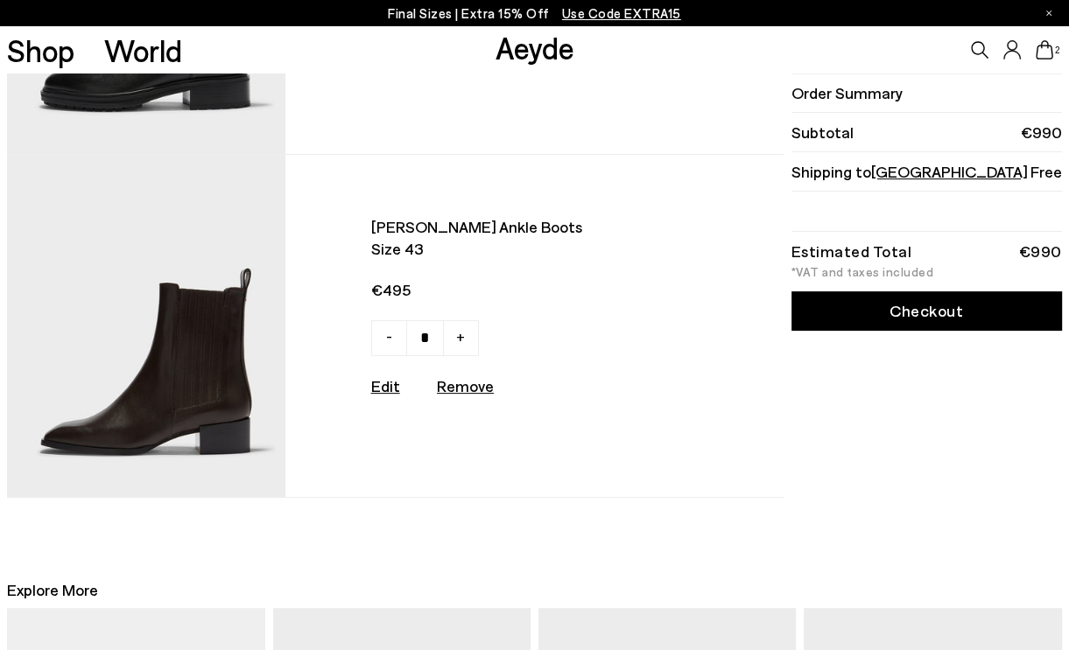
click at [398, 389] on link "Edit" at bounding box center [385, 385] width 29 height 19
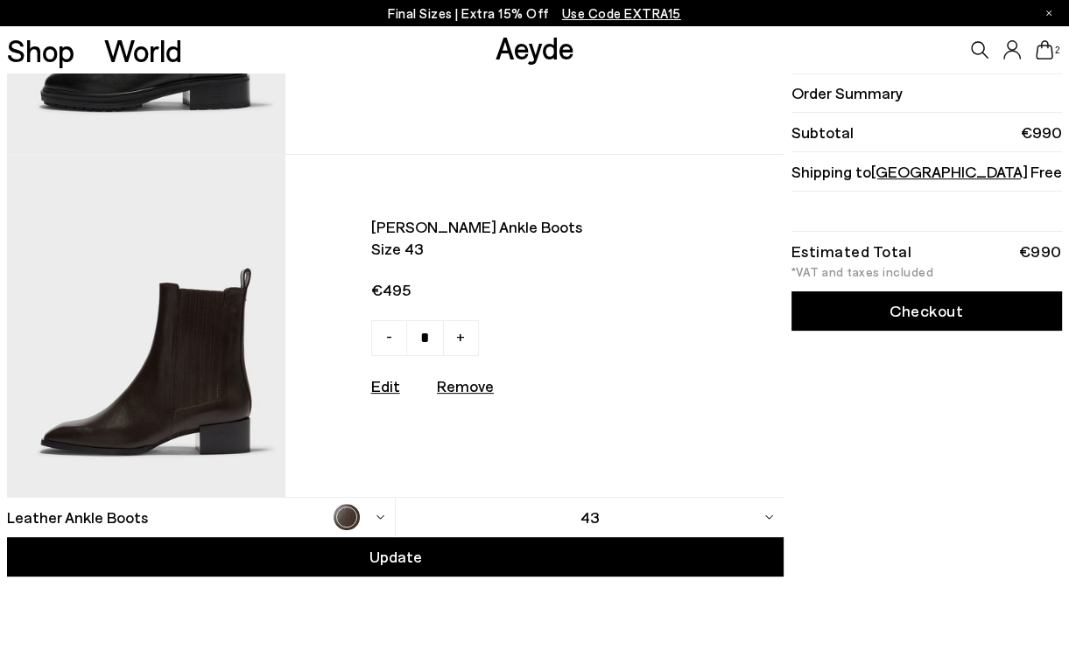
click at [355, 530] on span at bounding box center [346, 517] width 26 height 26
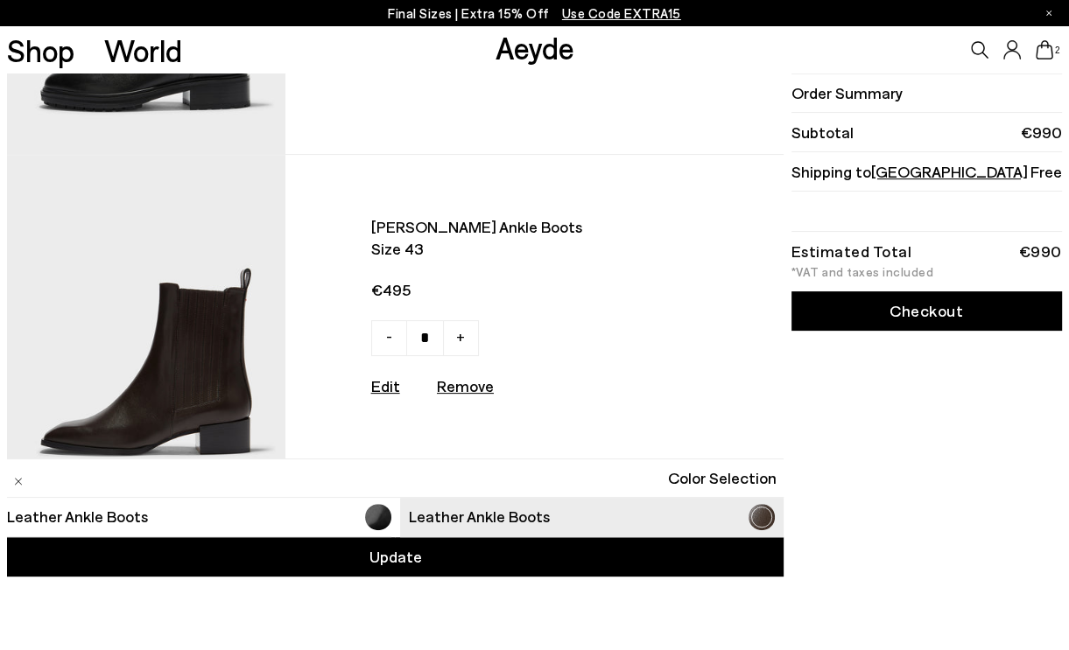
click at [348, 522] on link "Leather Ankle Boots" at bounding box center [198, 517] width 383 height 26
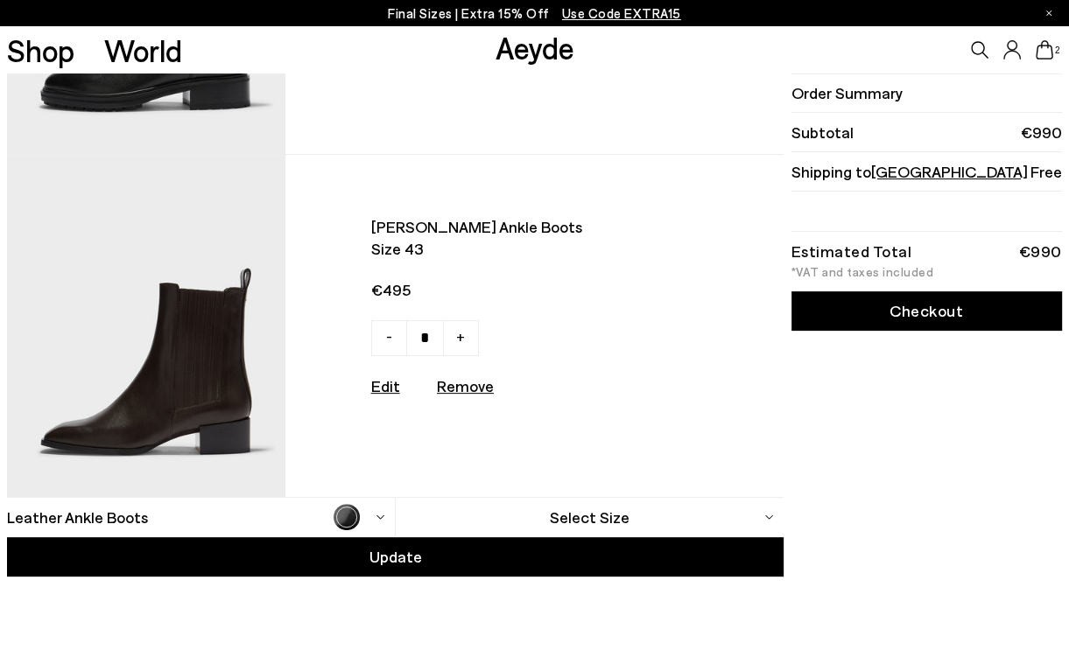
click at [551, 526] on div "Select Size" at bounding box center [590, 517] width 388 height 39
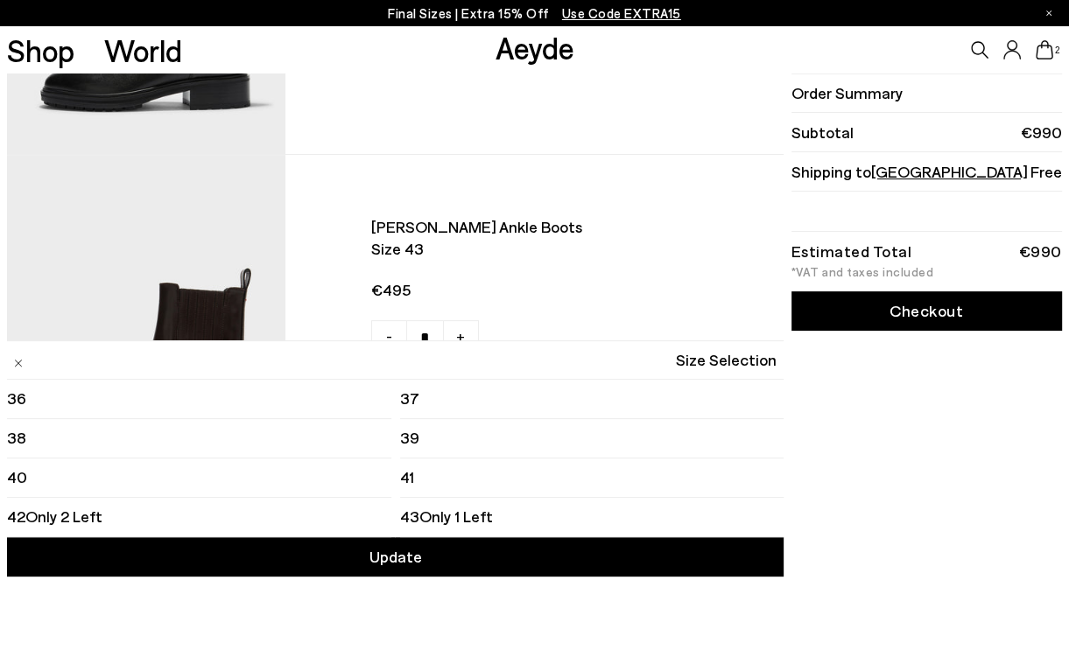
click at [436, 516] on span "Only 1 Left" at bounding box center [456, 517] width 74 height 22
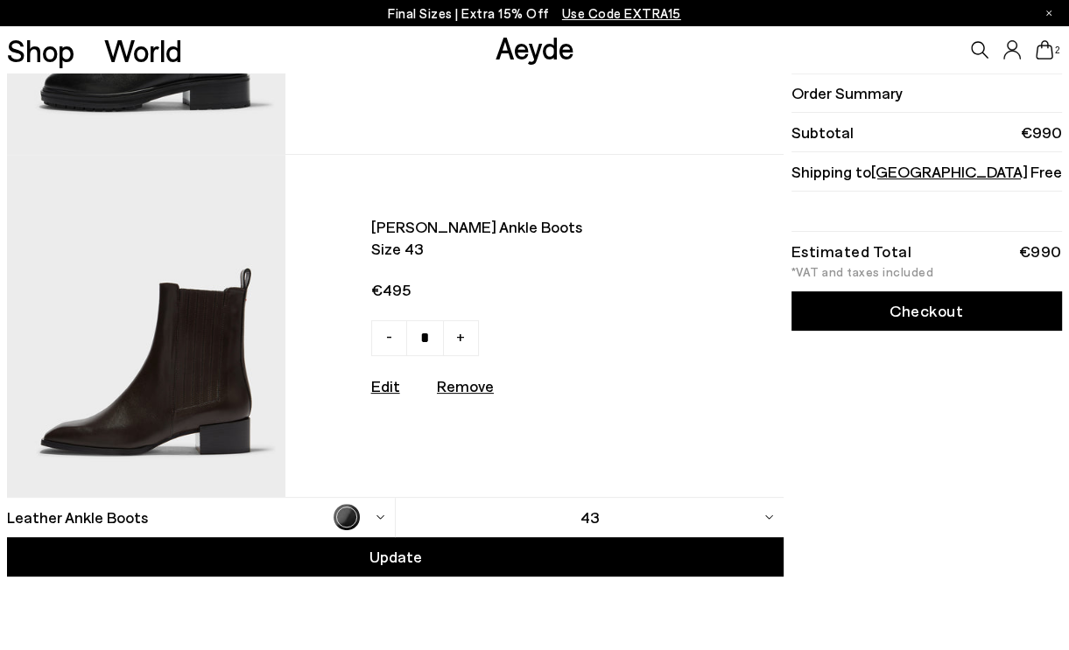
click at [832, 454] on div "Order Summary Subtotal €990 Shipping to Germany Free Estimated Total €990 *VAT …" at bounding box center [924, 193] width 274 height 765
click at [450, 559] on div "Update" at bounding box center [395, 556] width 776 height 39
